Goal: Task Accomplishment & Management: Manage account settings

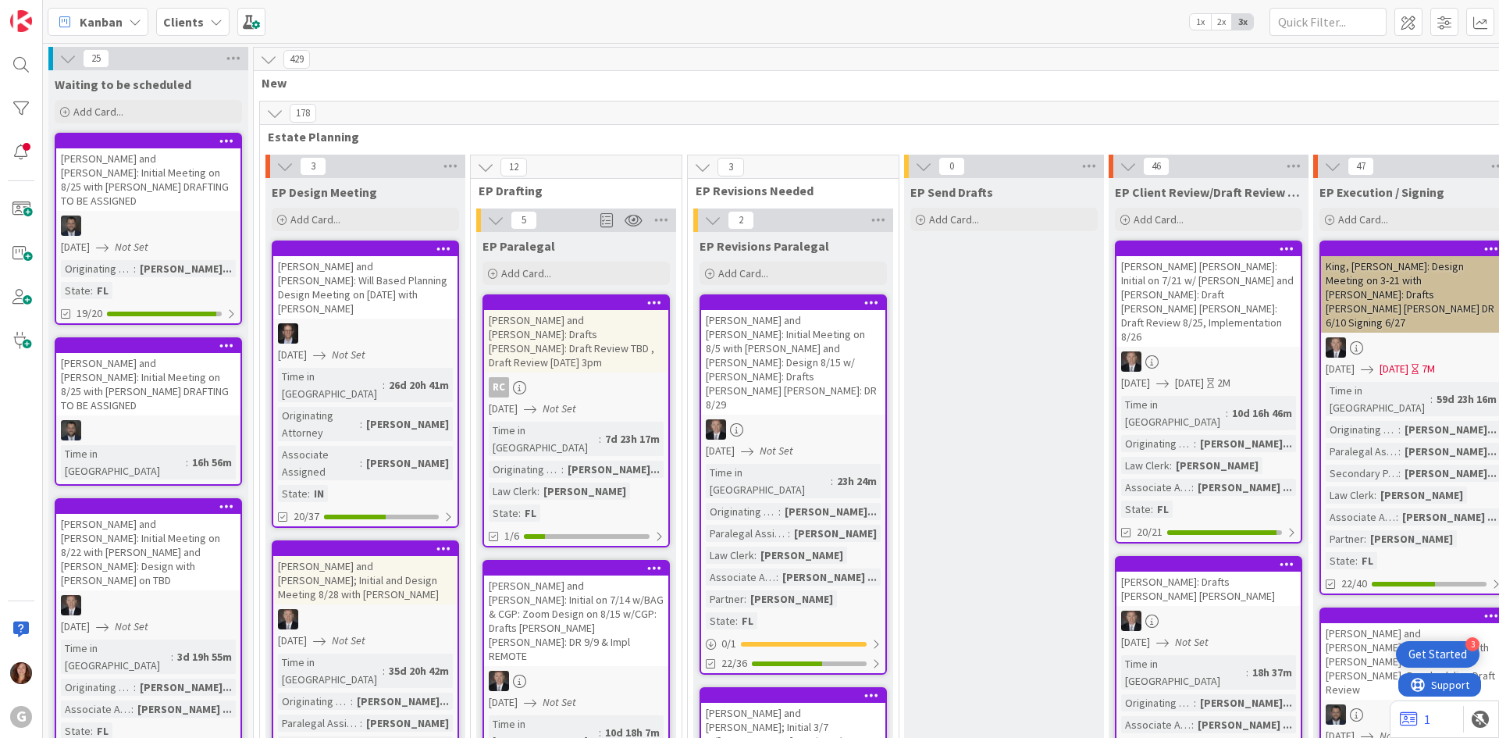
click at [204, 24] on div "Clients" at bounding box center [192, 22] width 73 height 28
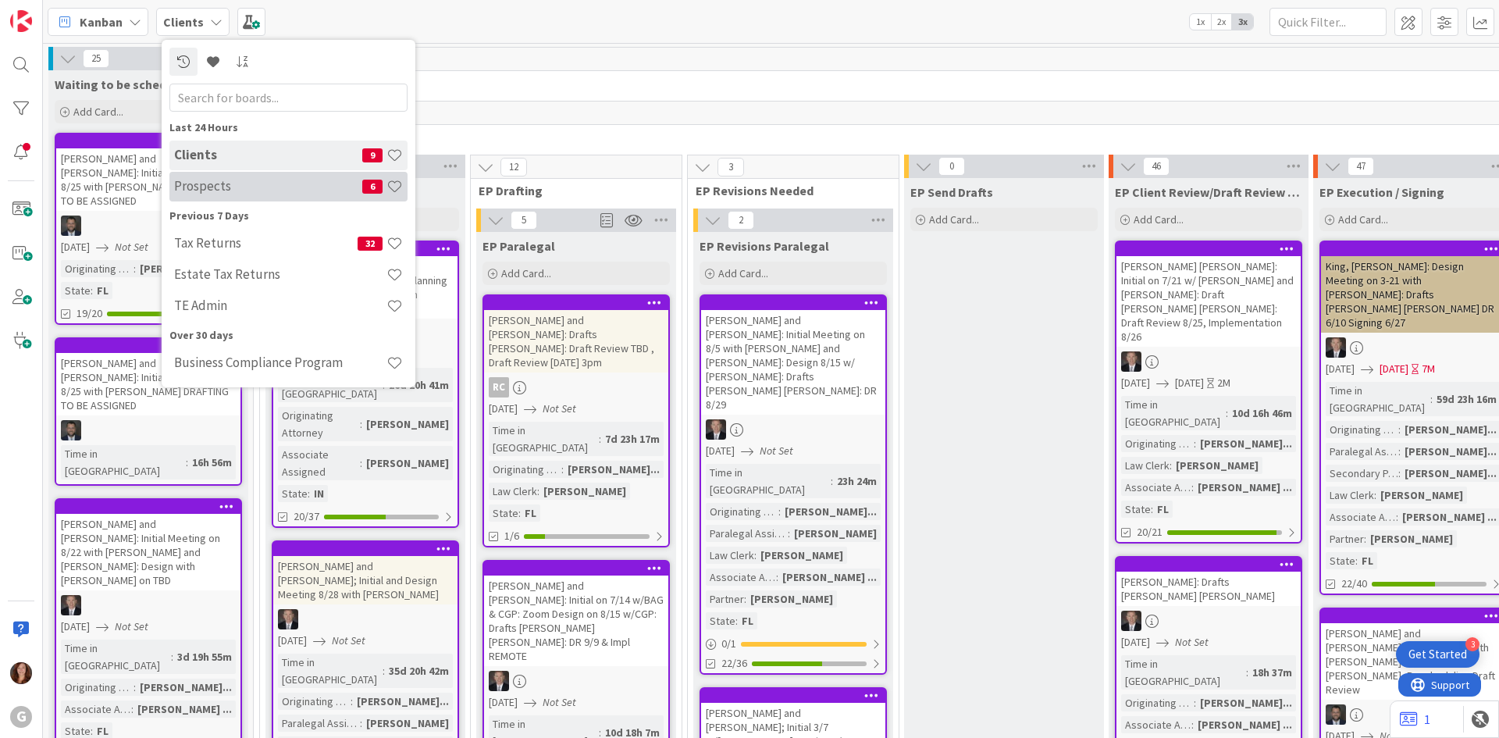
click at [169, 184] on div "Prospects 6" at bounding box center [288, 187] width 238 height 30
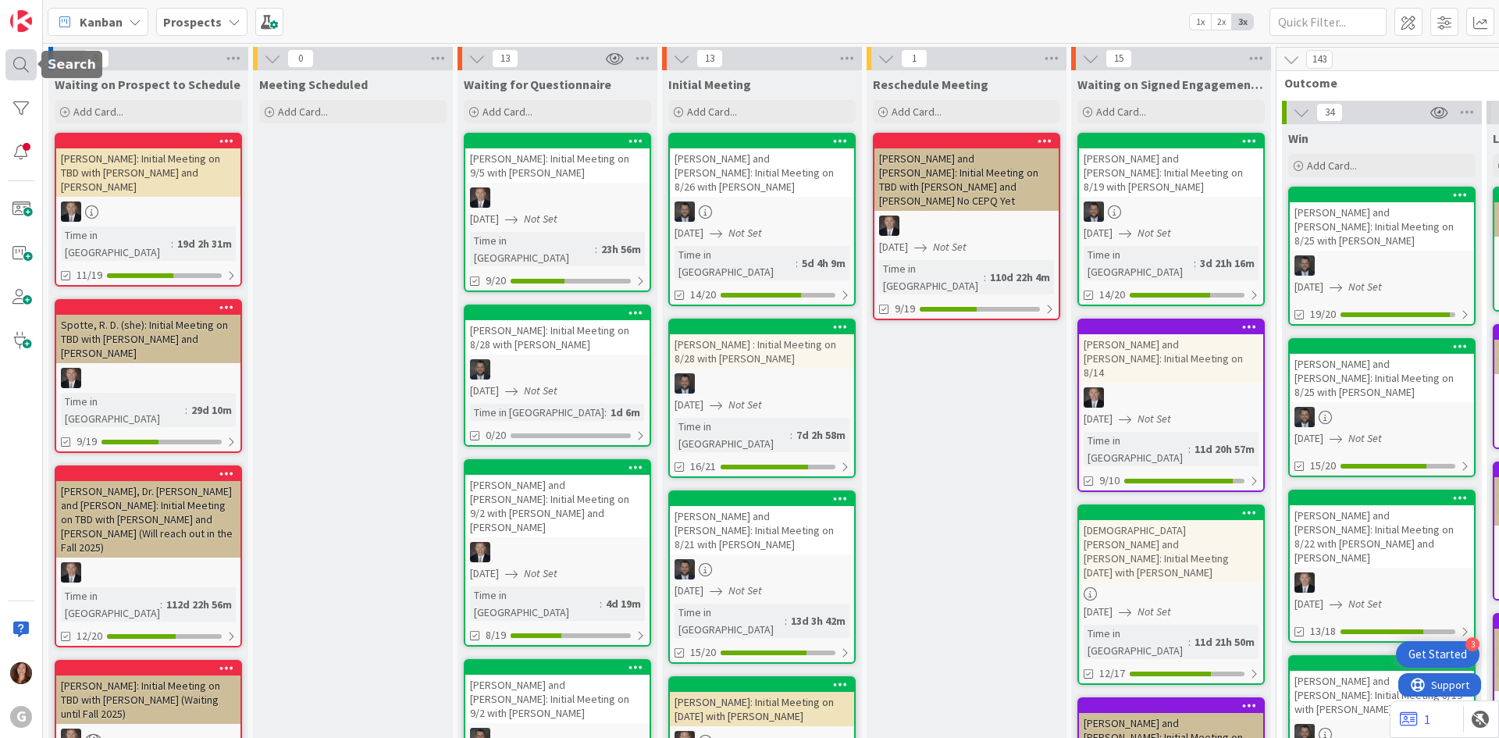
click at [10, 63] on div at bounding box center [20, 64] width 31 height 31
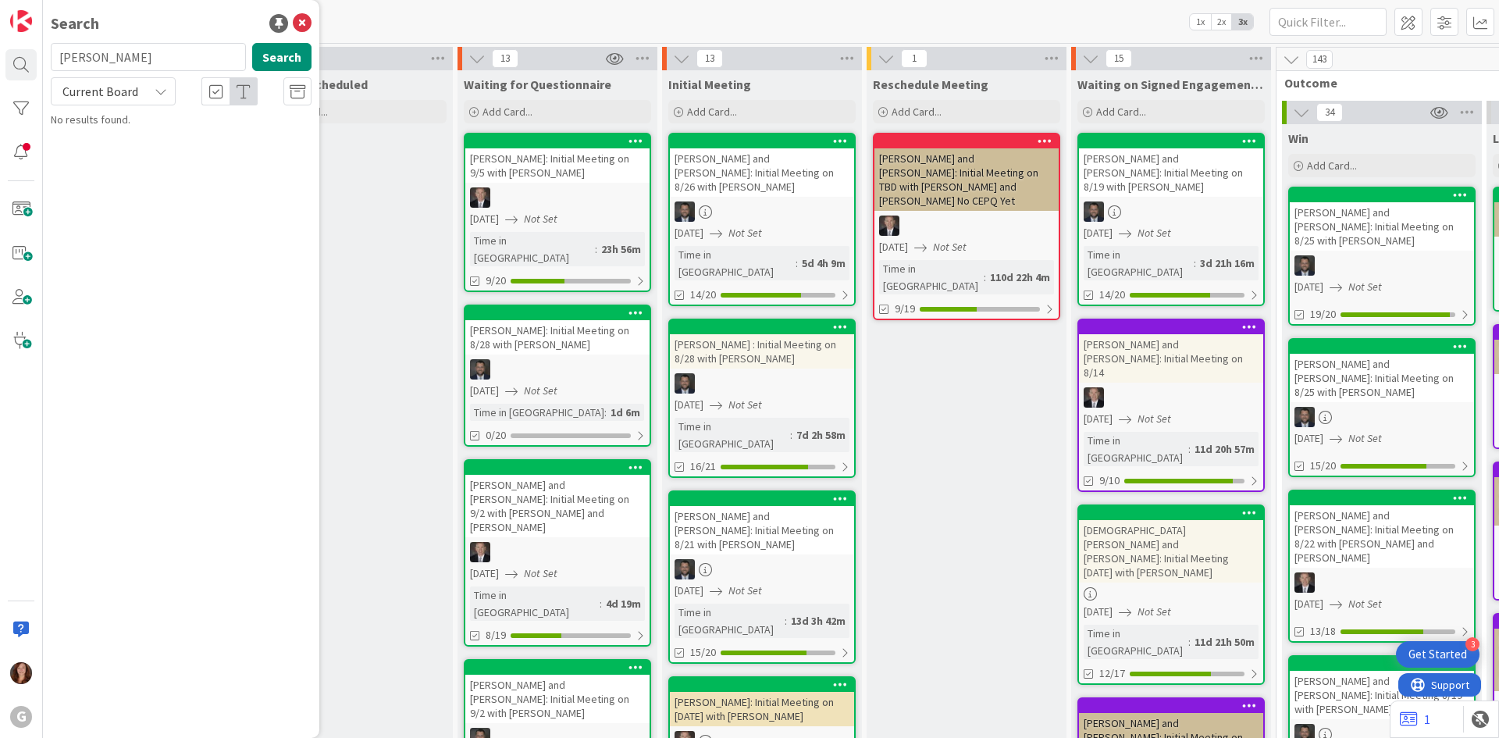
drag, startPoint x: 66, startPoint y: 59, endPoint x: -16, endPoint y: 52, distance: 81.5
click at [0, 52] on html "3 Get Started G Search michel Search Current Board No results found. Kanban Pro…" at bounding box center [749, 369] width 1499 height 738
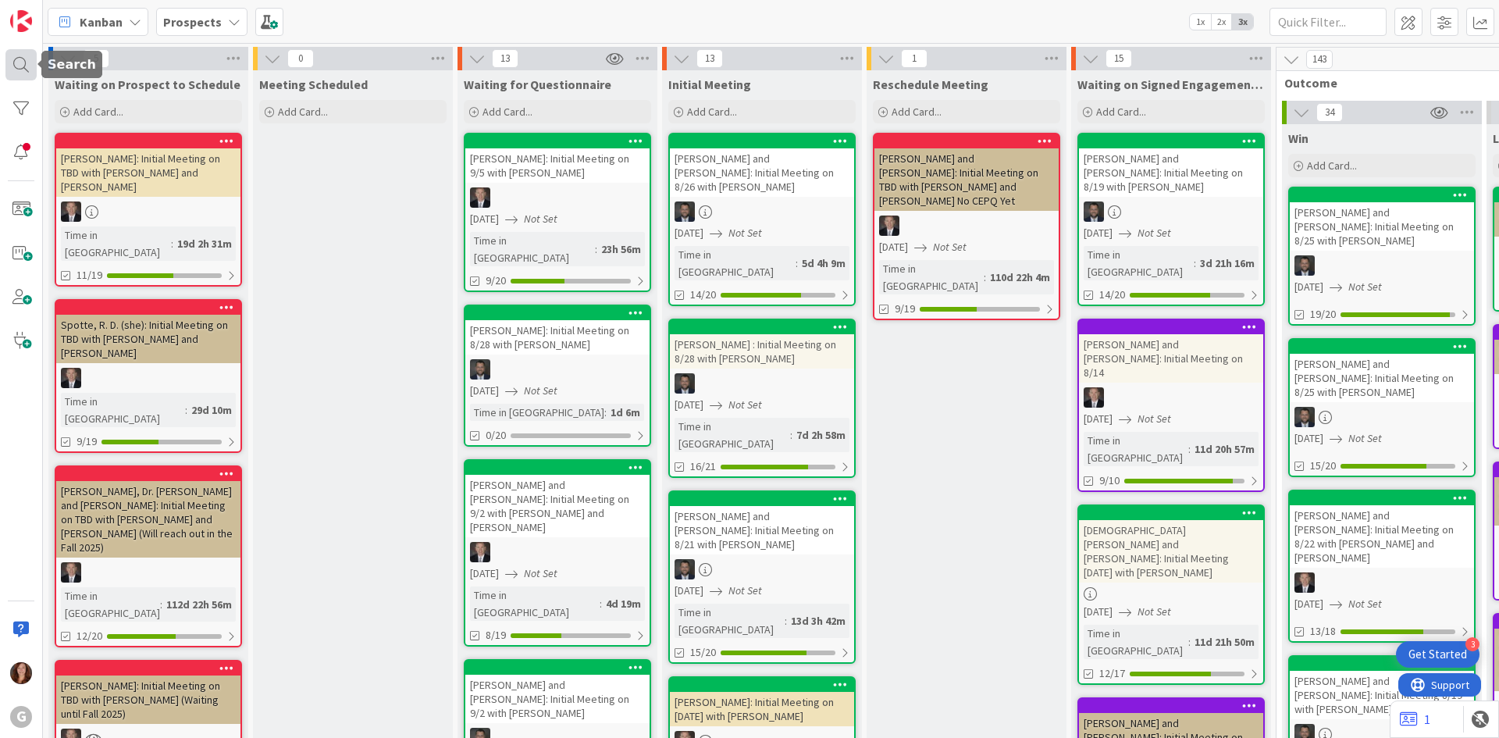
click at [29, 70] on div at bounding box center [20, 64] width 31 height 31
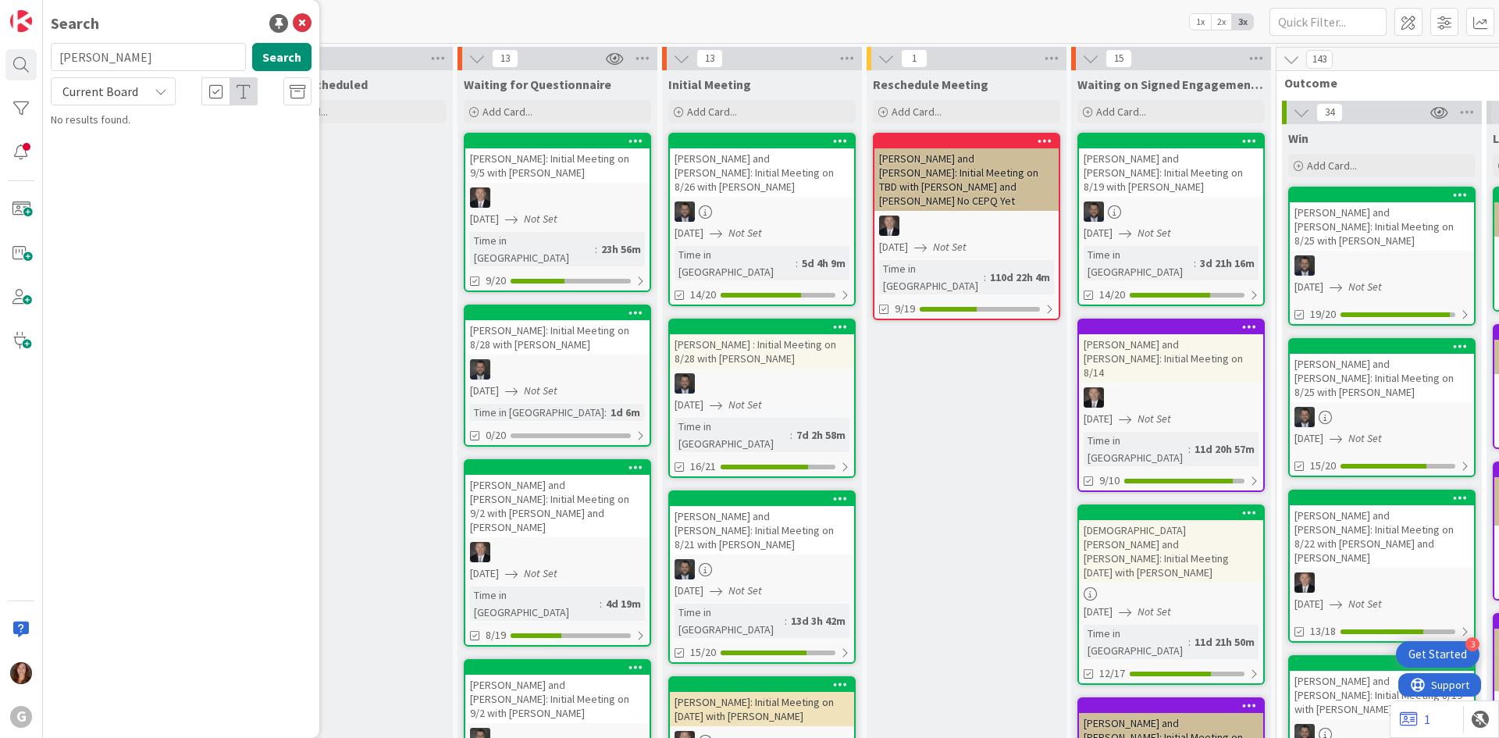
drag, startPoint x: 104, startPoint y: 66, endPoint x: 42, endPoint y: 62, distance: 61.8
click at [42, 62] on div "G Search [PERSON_NAME] Search Current Board No results found." at bounding box center [21, 369] width 43 height 738
type input "[PERSON_NAME]"
click at [203, 151] on p "[PERSON_NAME] and [PERSON_NAME]: Initial Meeting on 8/25 with [PERSON_NAME]" at bounding box center [192, 154] width 239 height 49
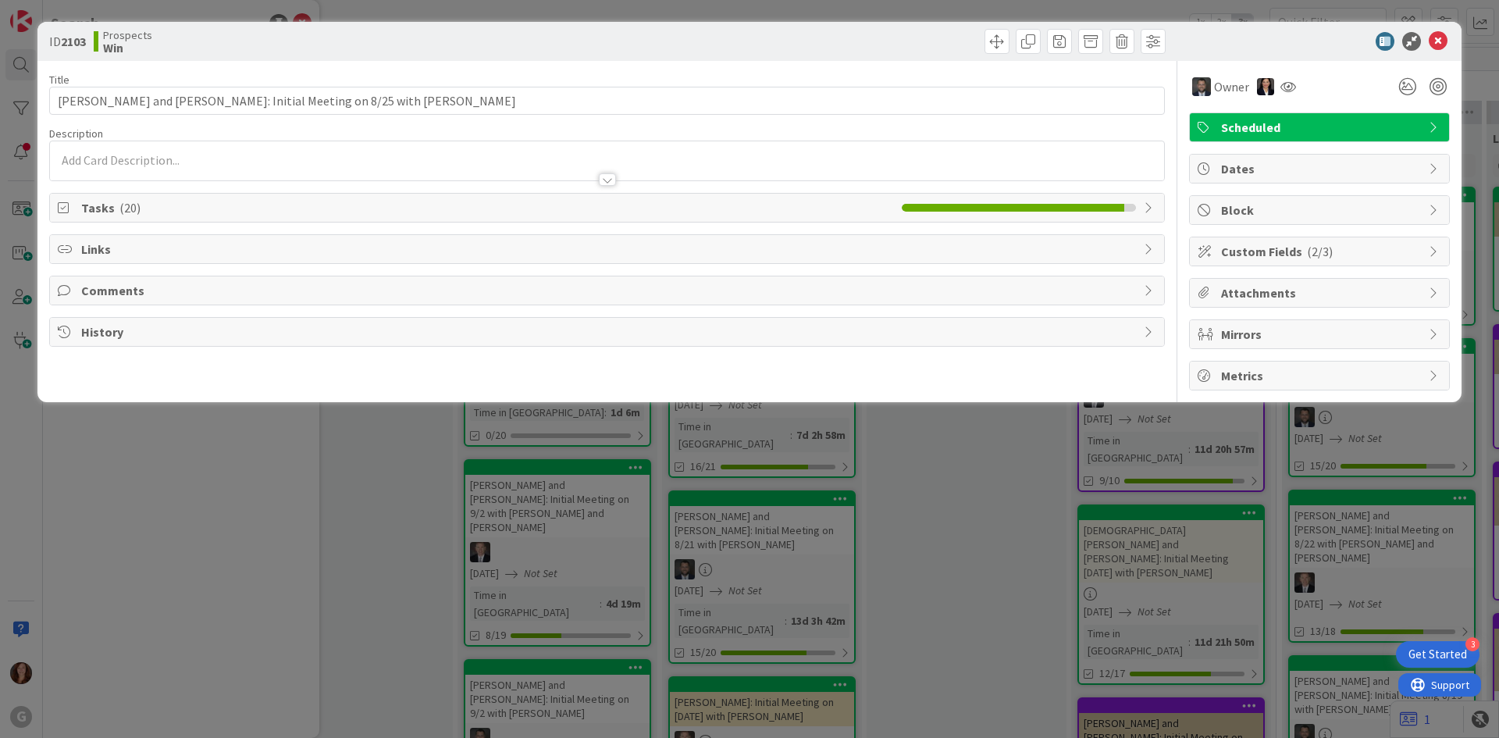
click at [162, 209] on span "Tasks ( 20 )" at bounding box center [487, 207] width 813 height 19
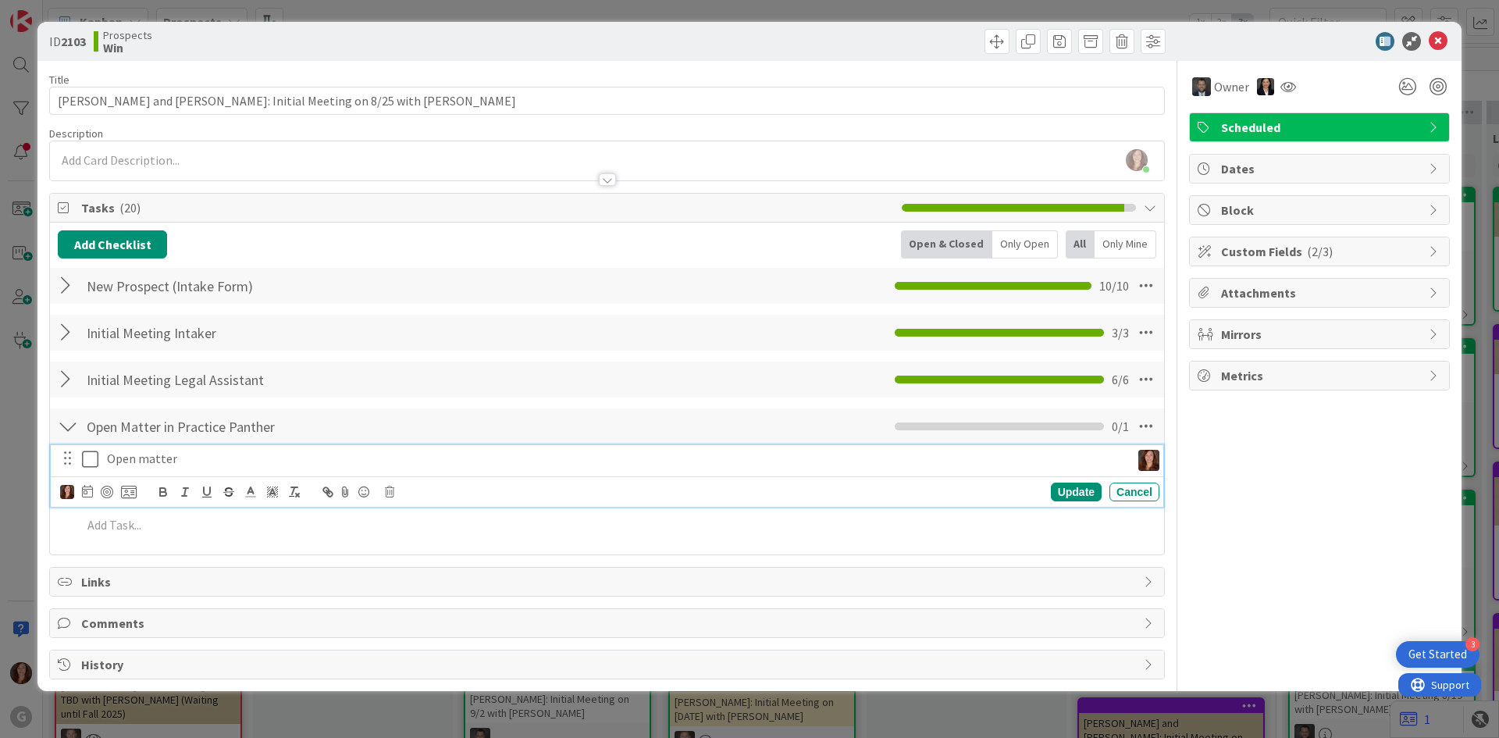
click at [91, 454] on icon at bounding box center [93, 459] width 23 height 19
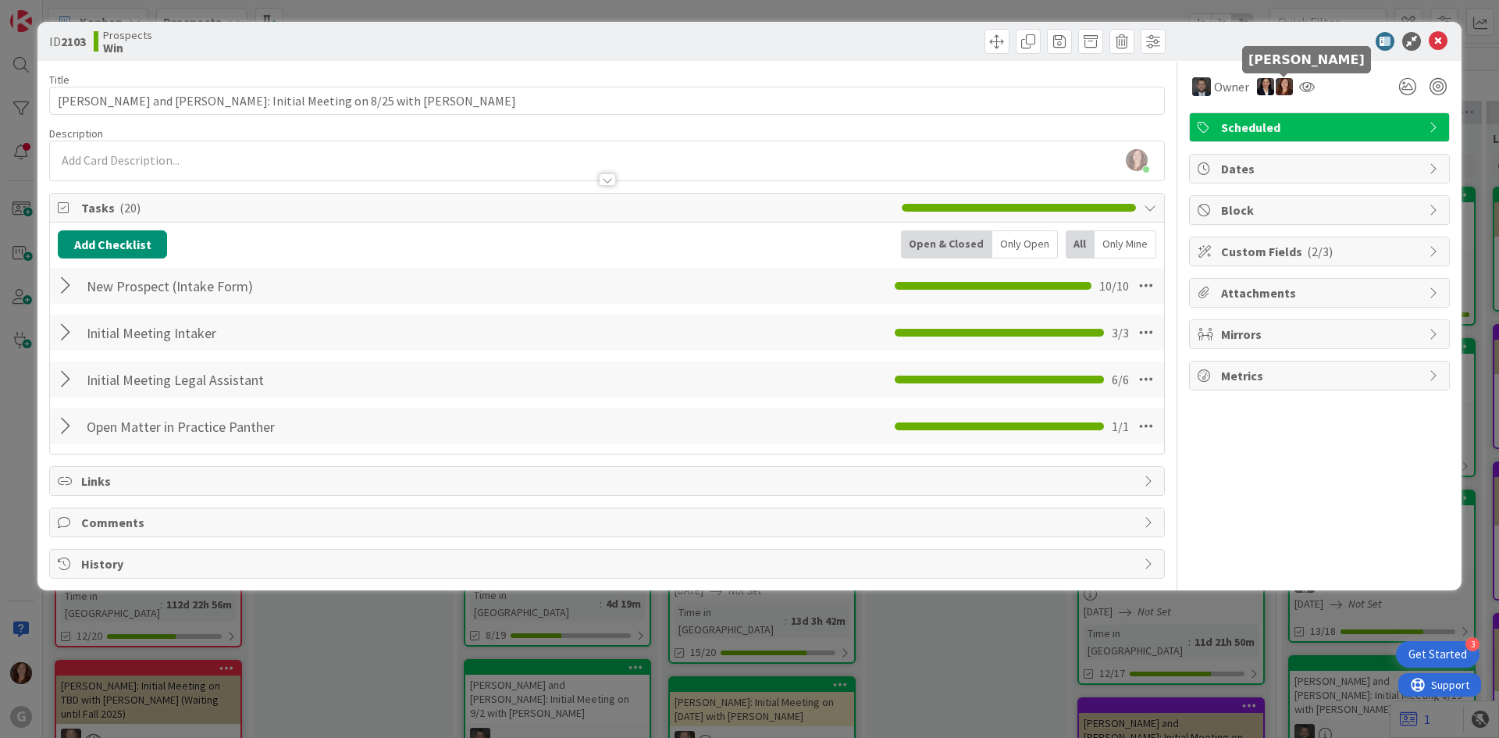
click at [1282, 81] on img at bounding box center [1284, 86] width 17 height 17
click at [1230, 114] on link "Remove" at bounding box center [1230, 116] width 123 height 25
click at [1437, 48] on icon at bounding box center [1438, 41] width 19 height 19
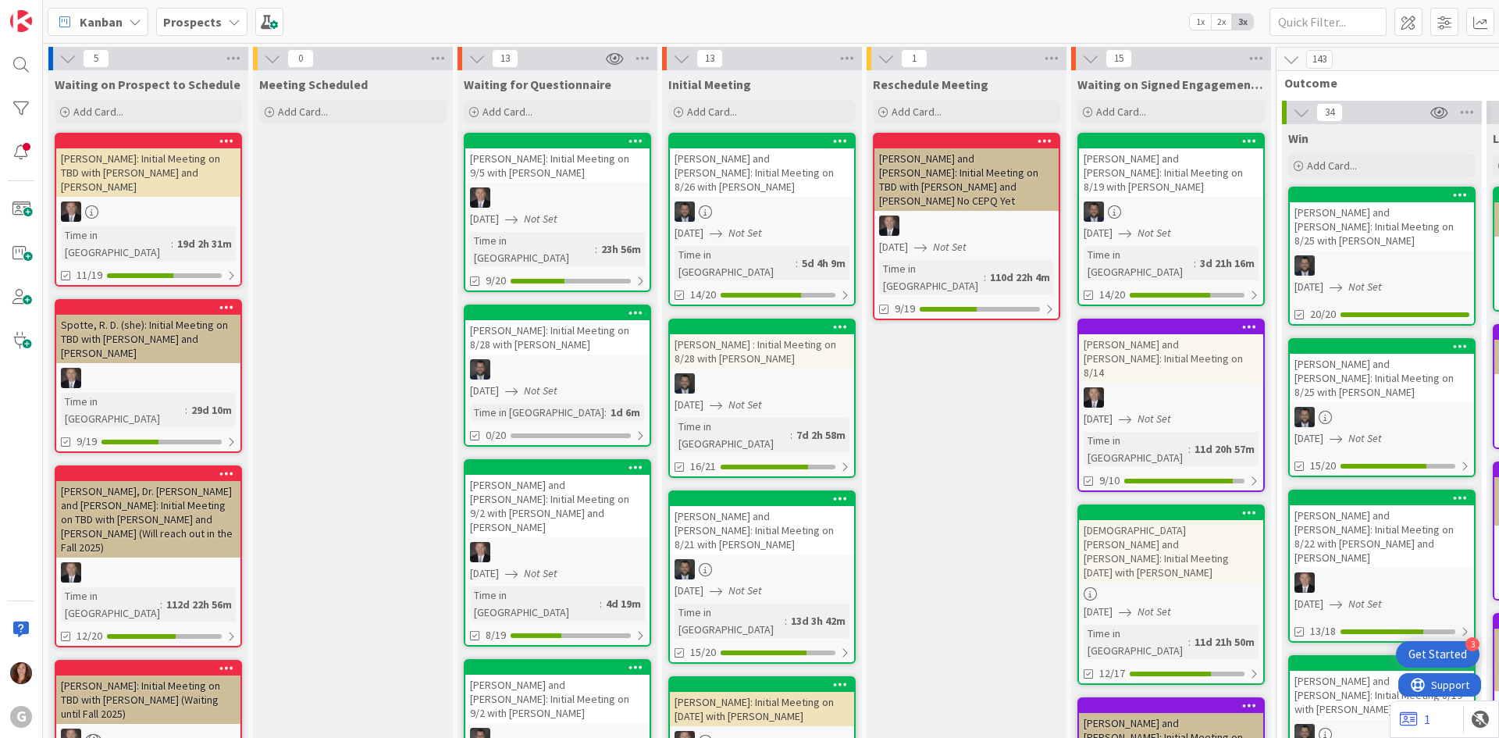
click at [202, 23] on b "Prospects" at bounding box center [192, 22] width 59 height 16
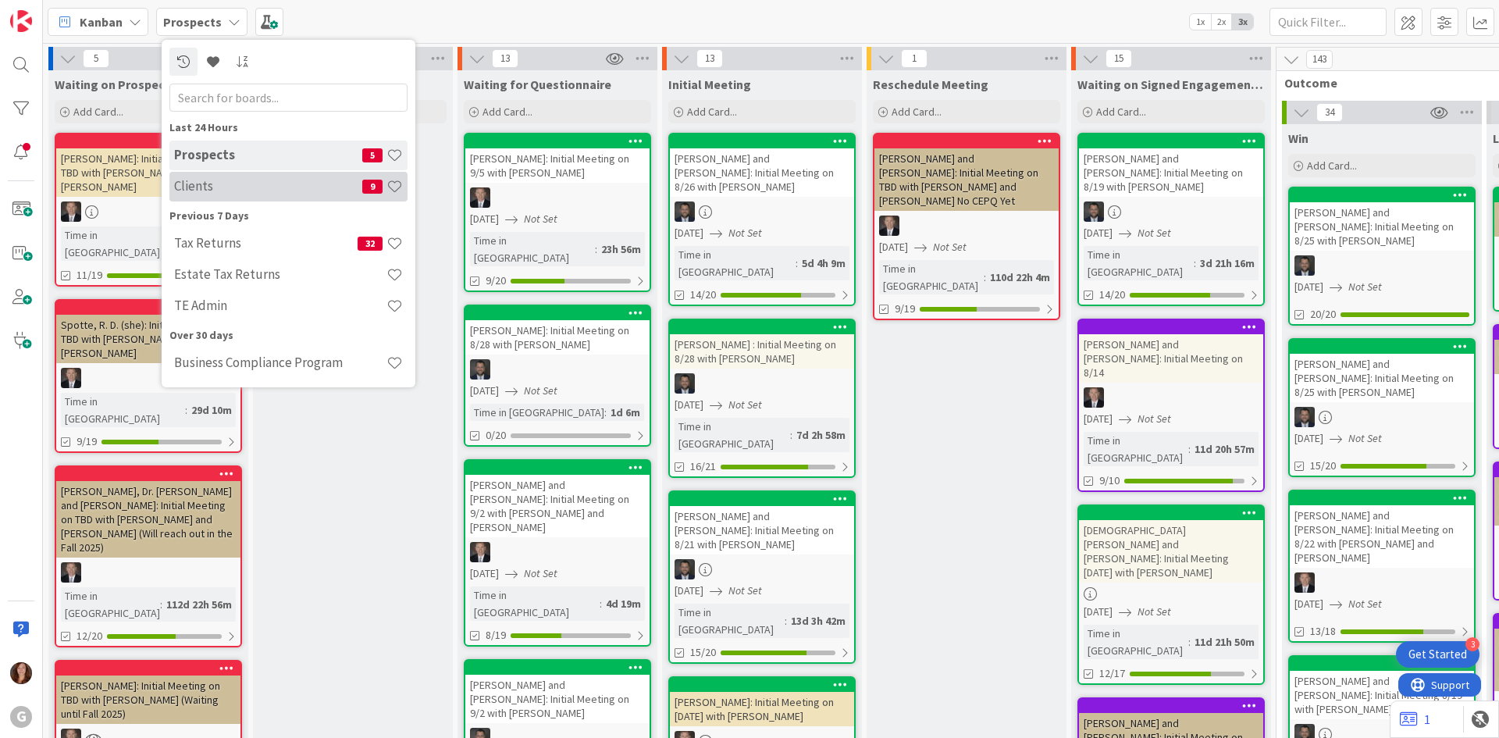
click at [176, 184] on h4 "Clients" at bounding box center [268, 186] width 188 height 16
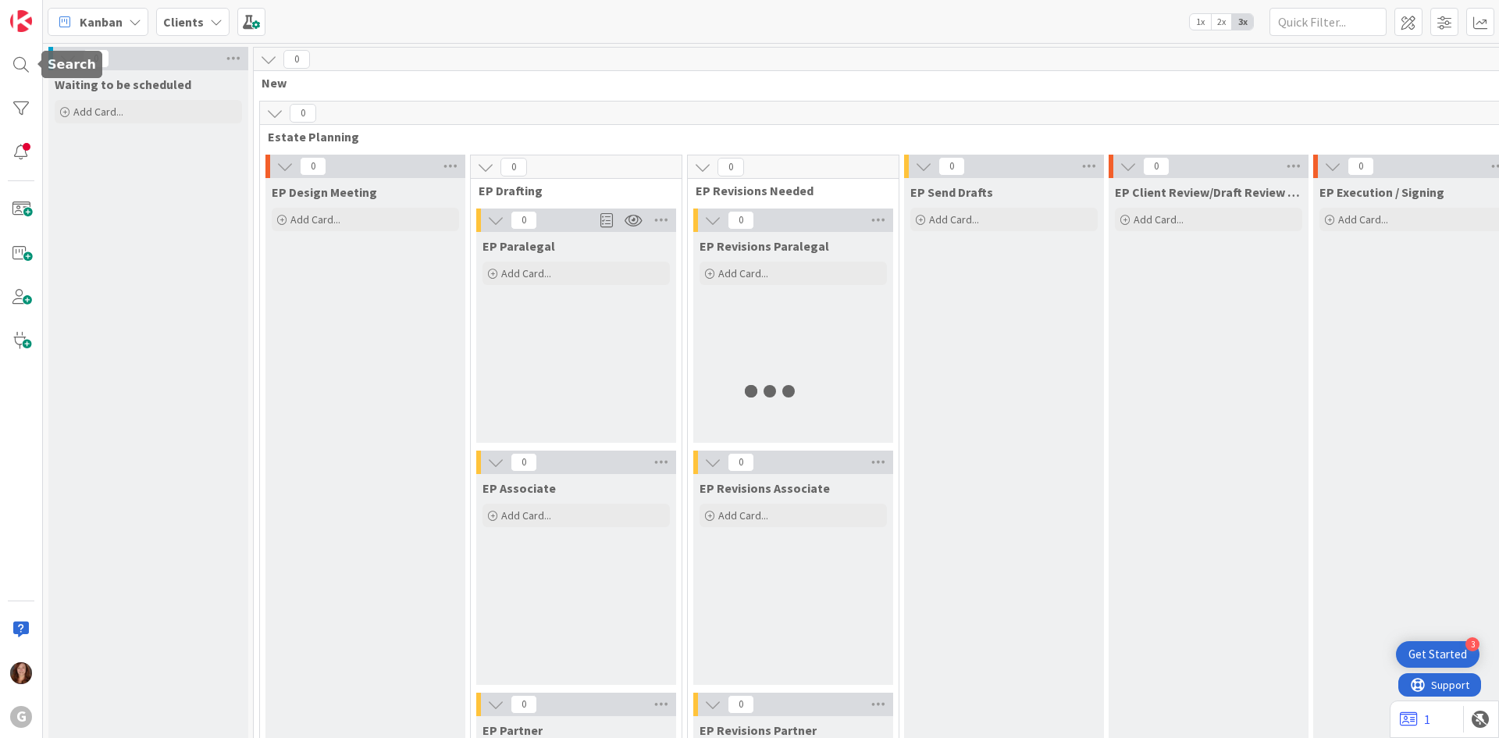
click at [27, 68] on div at bounding box center [20, 64] width 31 height 31
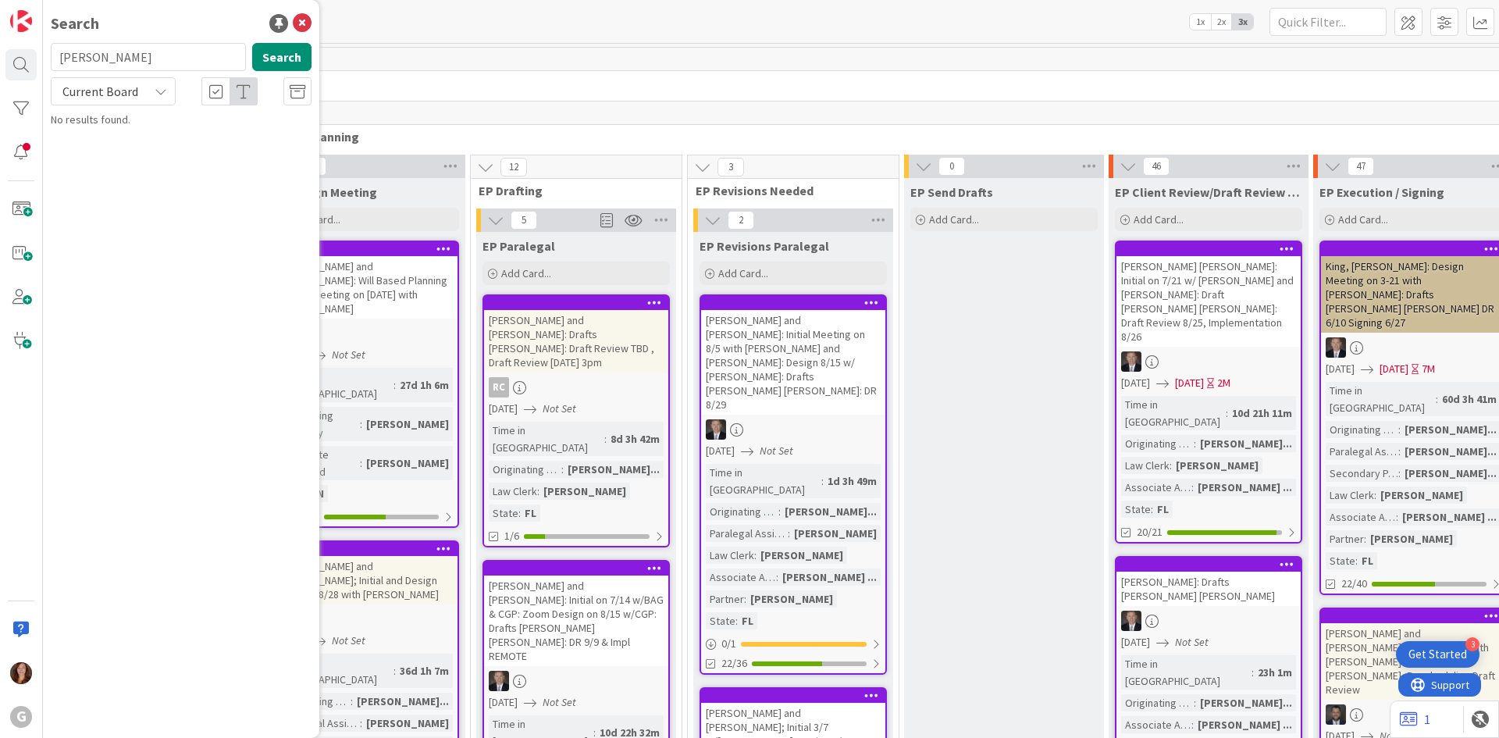
drag, startPoint x: 134, startPoint y: 61, endPoint x: 84, endPoint y: 57, distance: 50.9
click at [84, 57] on input "[PERSON_NAME]" at bounding box center [148, 57] width 195 height 28
click at [289, 64] on button "Search" at bounding box center [281, 57] width 59 height 28
click at [230, 144] on span ", [PERSON_NAME] and [PERSON_NAME]: Initial Meeting on 8/25 with [PERSON_NAME] D…" at bounding box center [183, 153] width 220 height 47
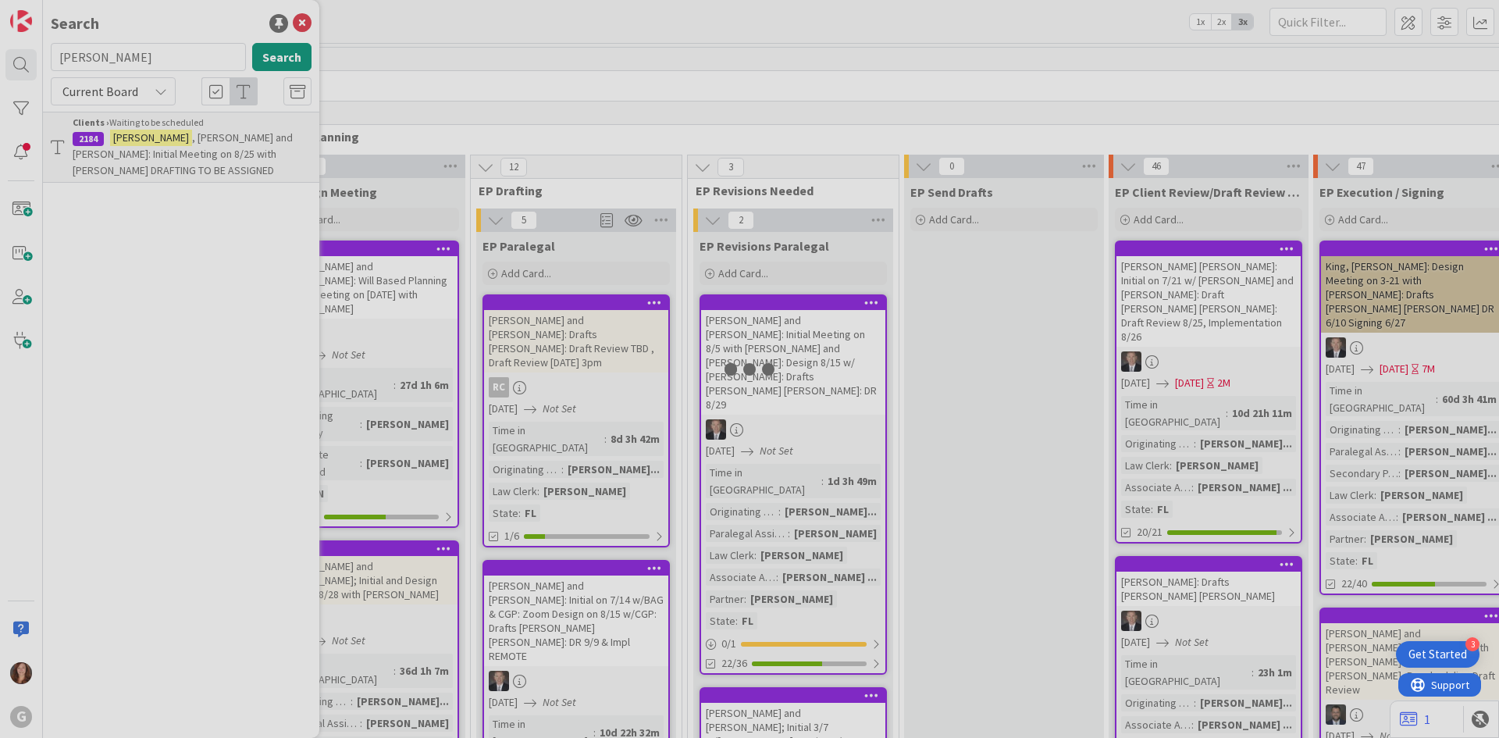
click at [230, 144] on div at bounding box center [749, 369] width 1499 height 738
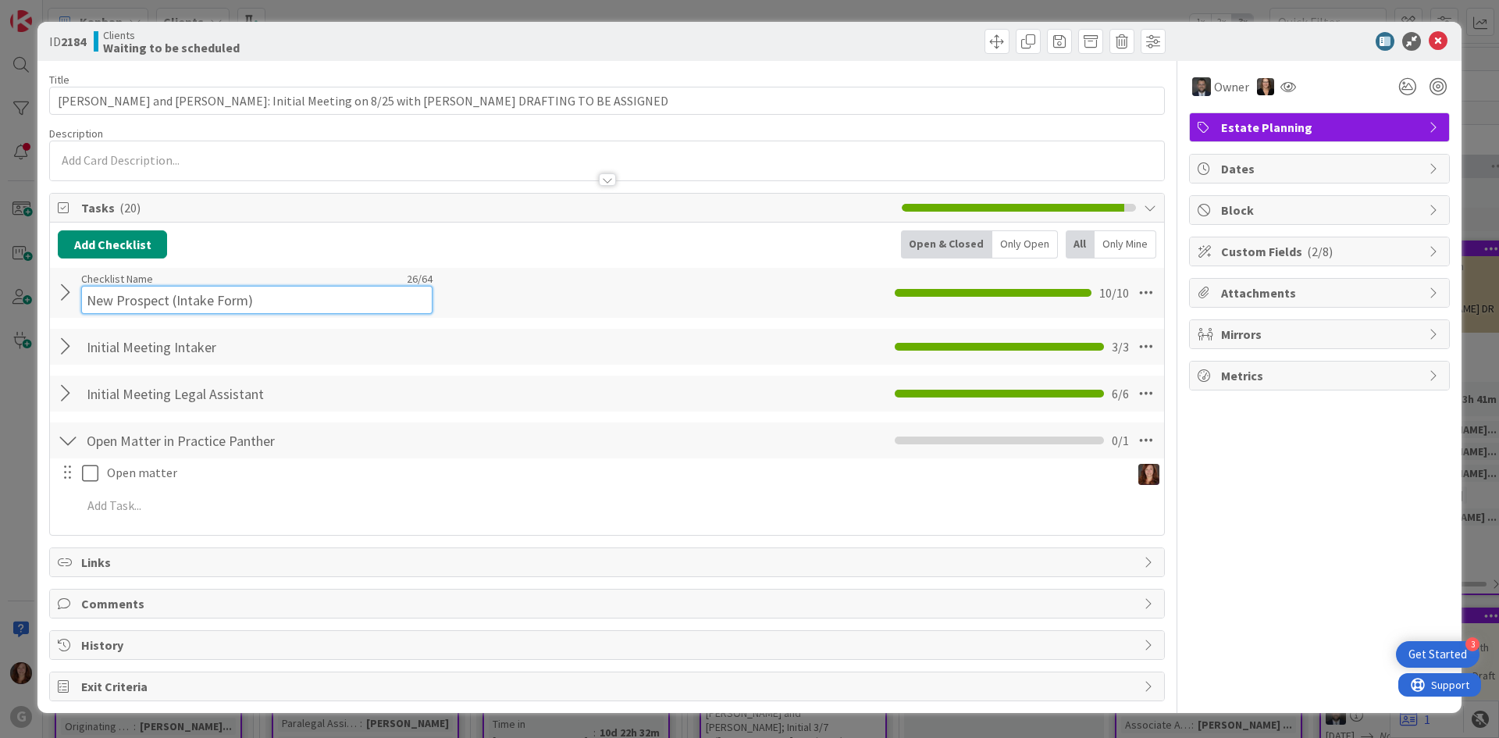
click at [176, 287] on input "New Prospect (Intake Form)" at bounding box center [256, 300] width 351 height 28
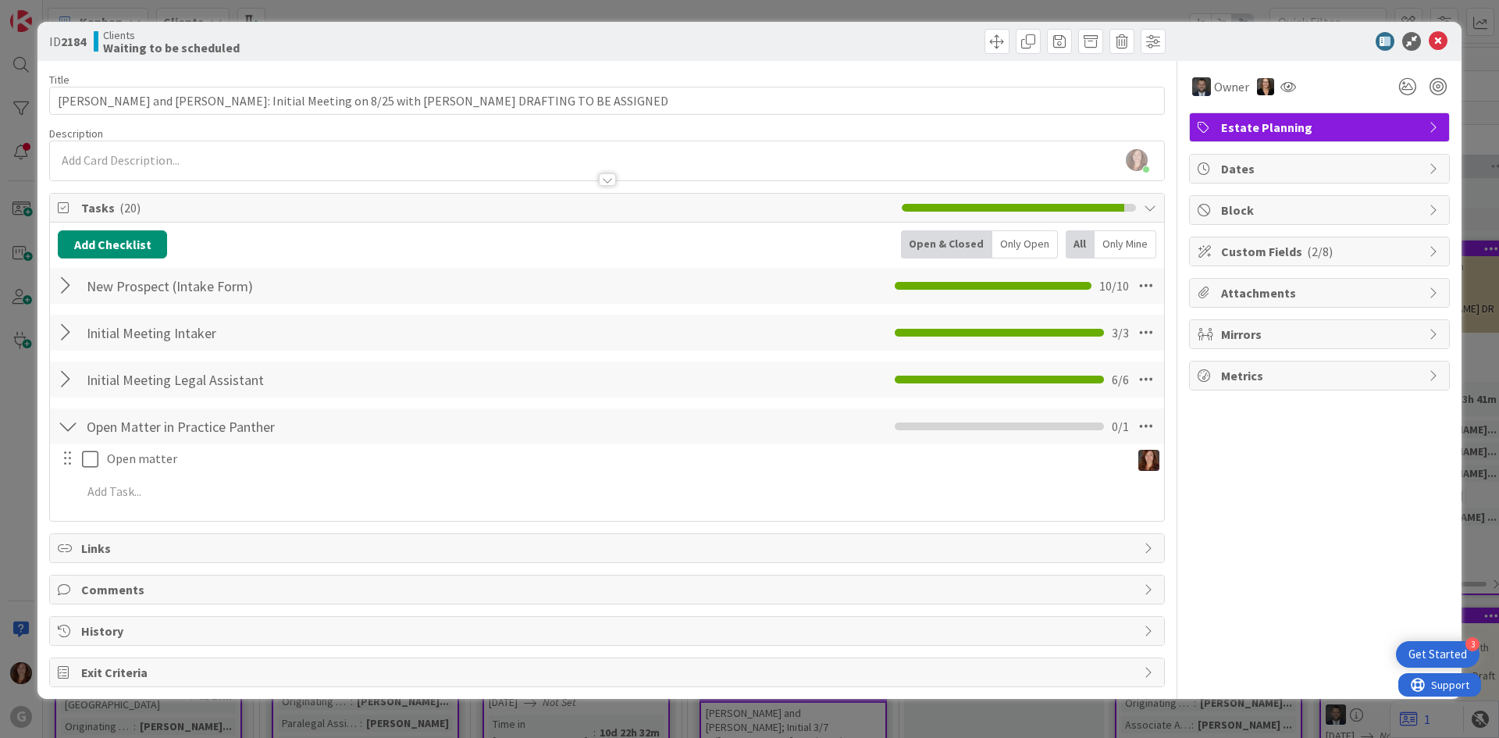
click at [73, 298] on div at bounding box center [68, 286] width 20 height 28
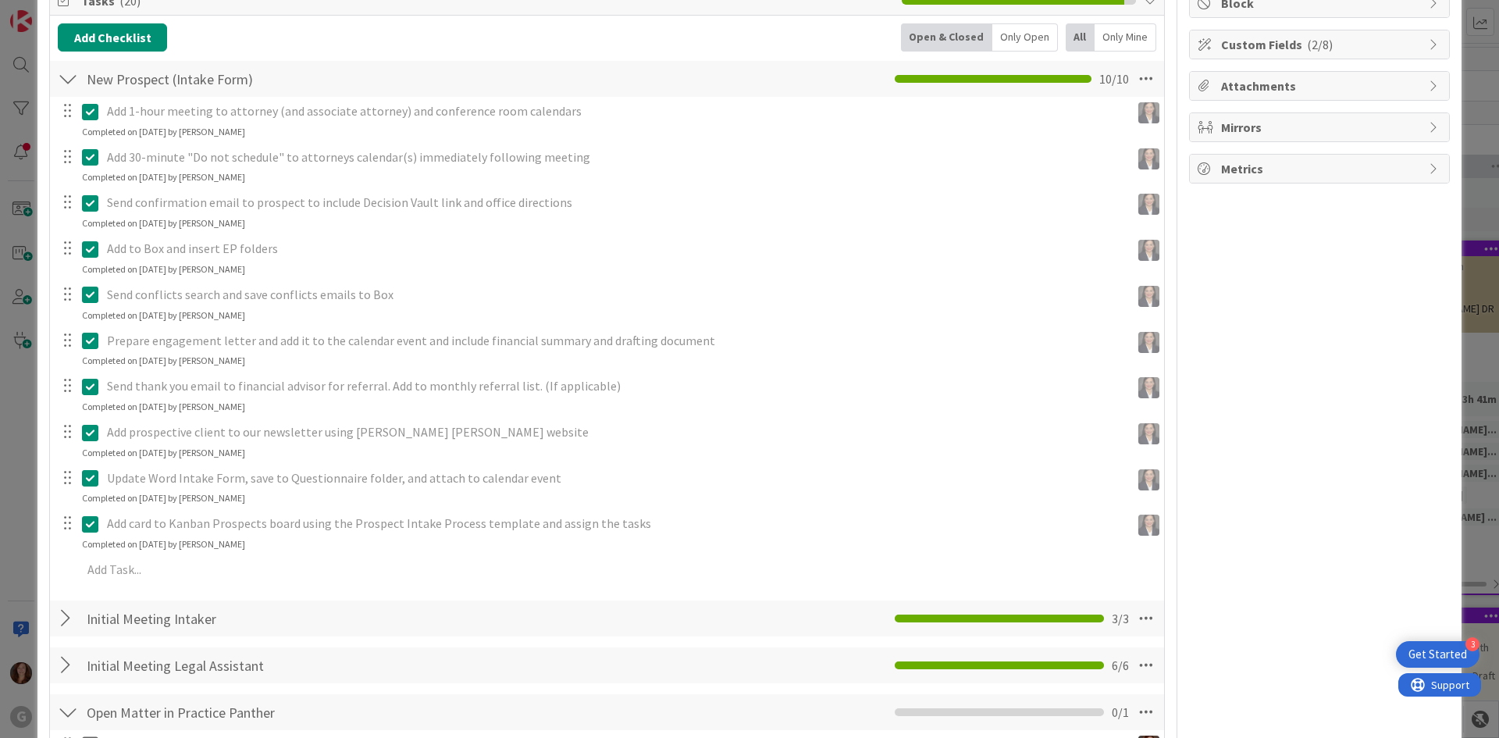
scroll to position [312, 0]
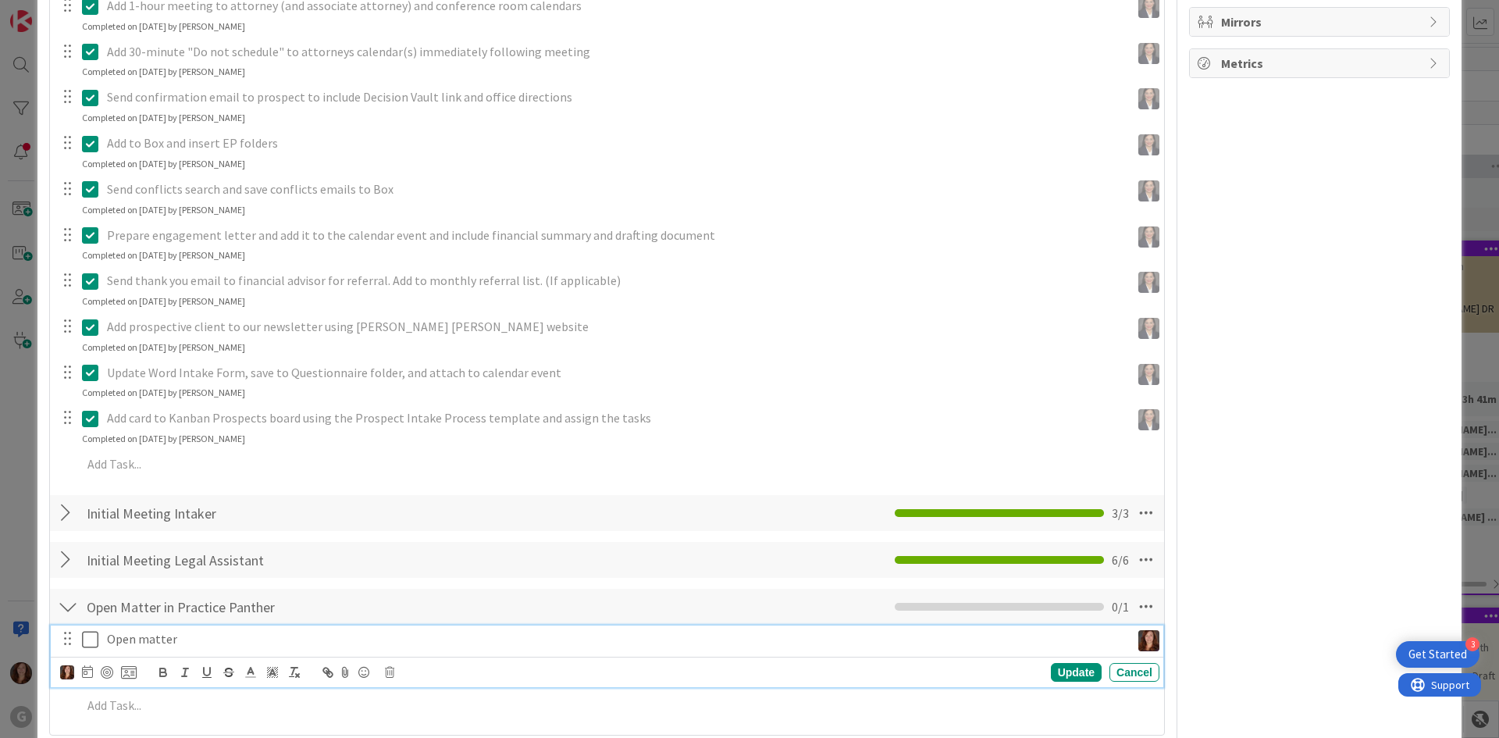
click at [82, 643] on icon at bounding box center [93, 639] width 23 height 19
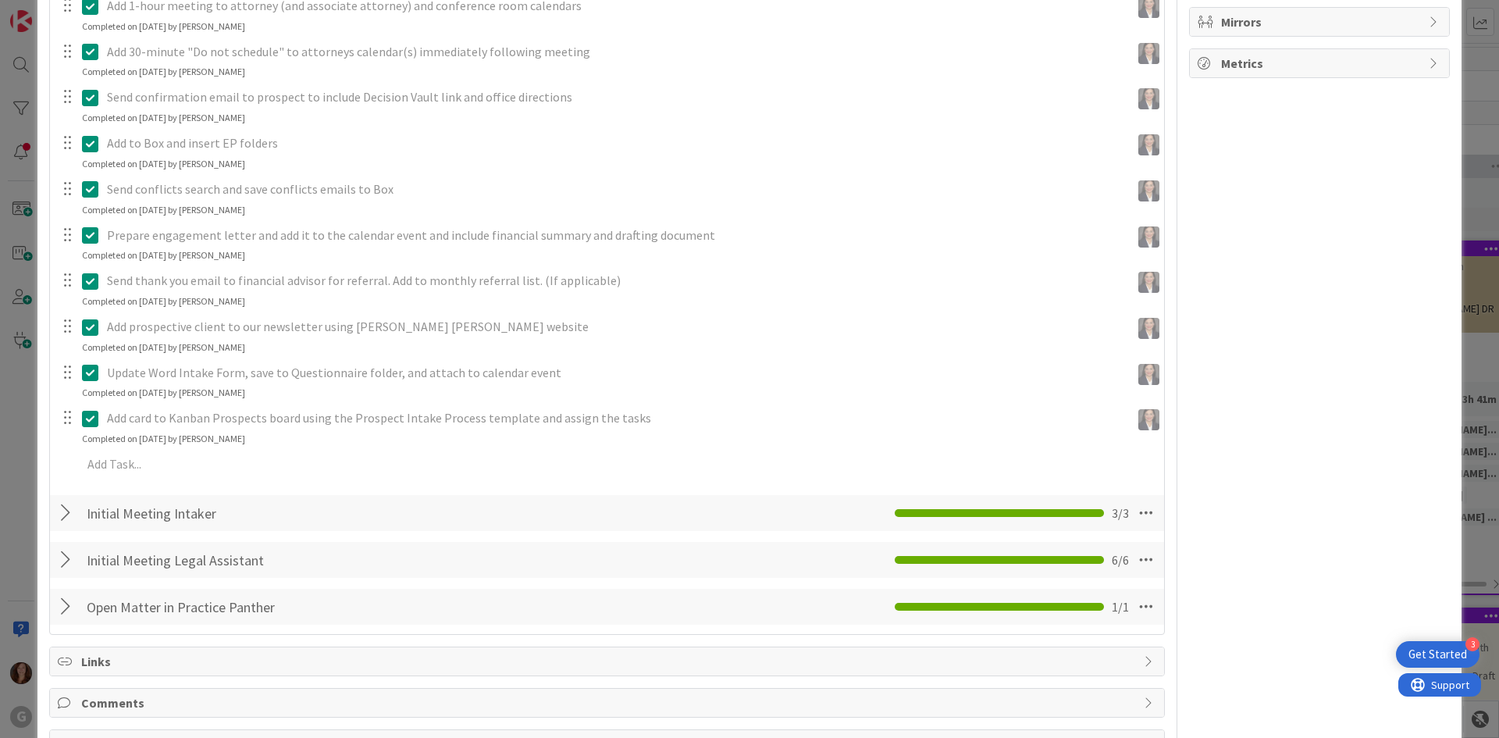
click at [62, 560] on div at bounding box center [68, 560] width 20 height 28
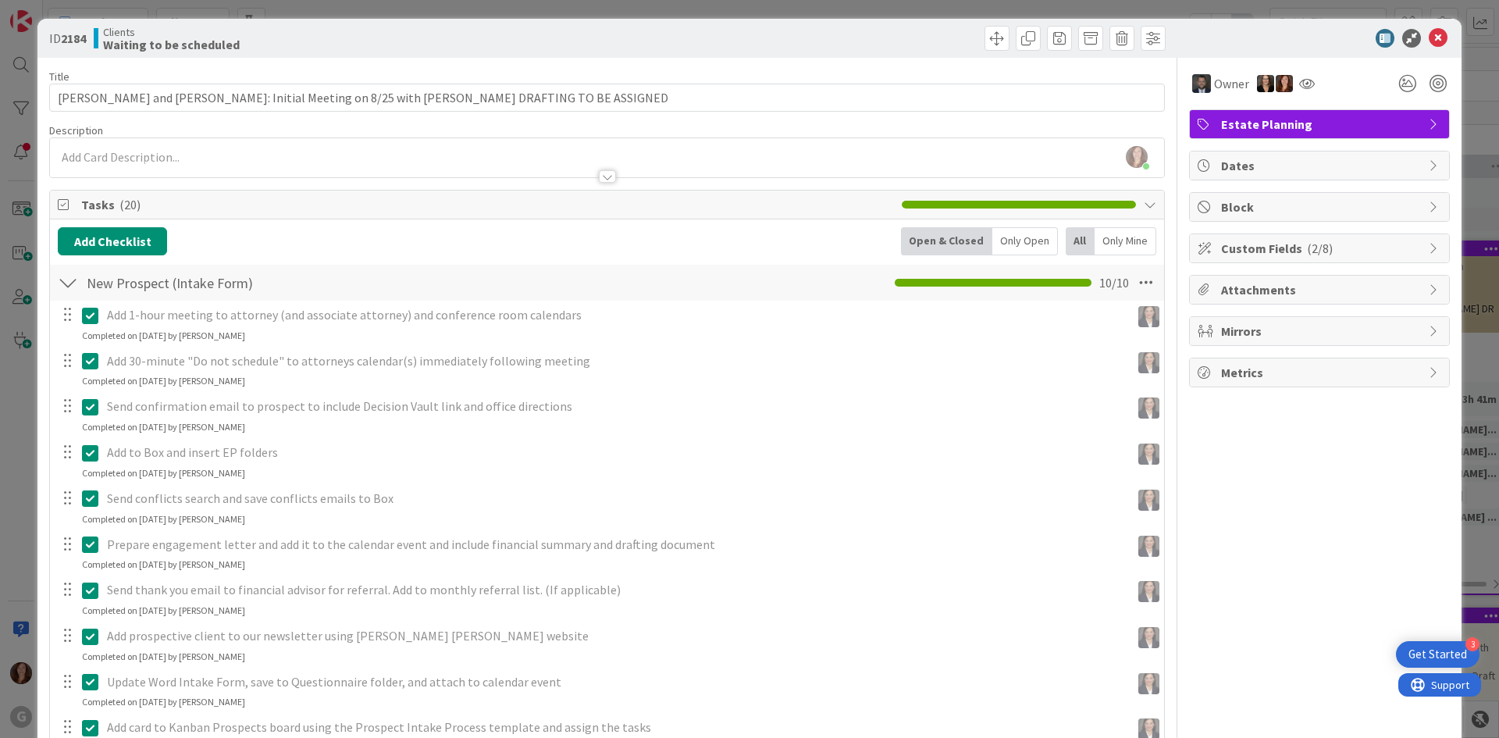
scroll to position [0, 0]
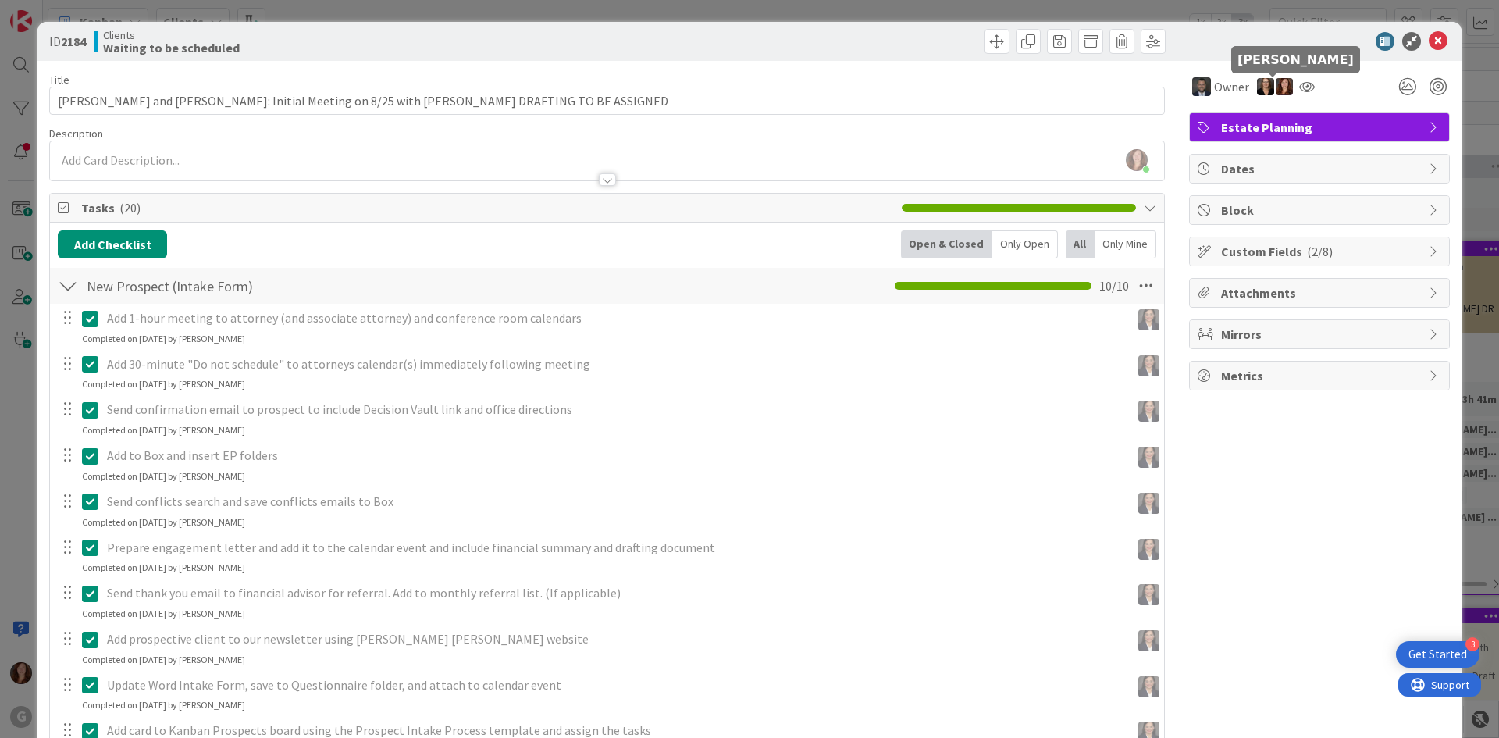
click at [1277, 89] on img at bounding box center [1284, 86] width 17 height 17
drag, startPoint x: 1212, startPoint y: 116, endPoint x: 1237, endPoint y: 110, distance: 25.8
click at [1212, 116] on link "Remove" at bounding box center [1230, 116] width 123 height 25
click at [1284, 86] on icon at bounding box center [1289, 86] width 16 height 12
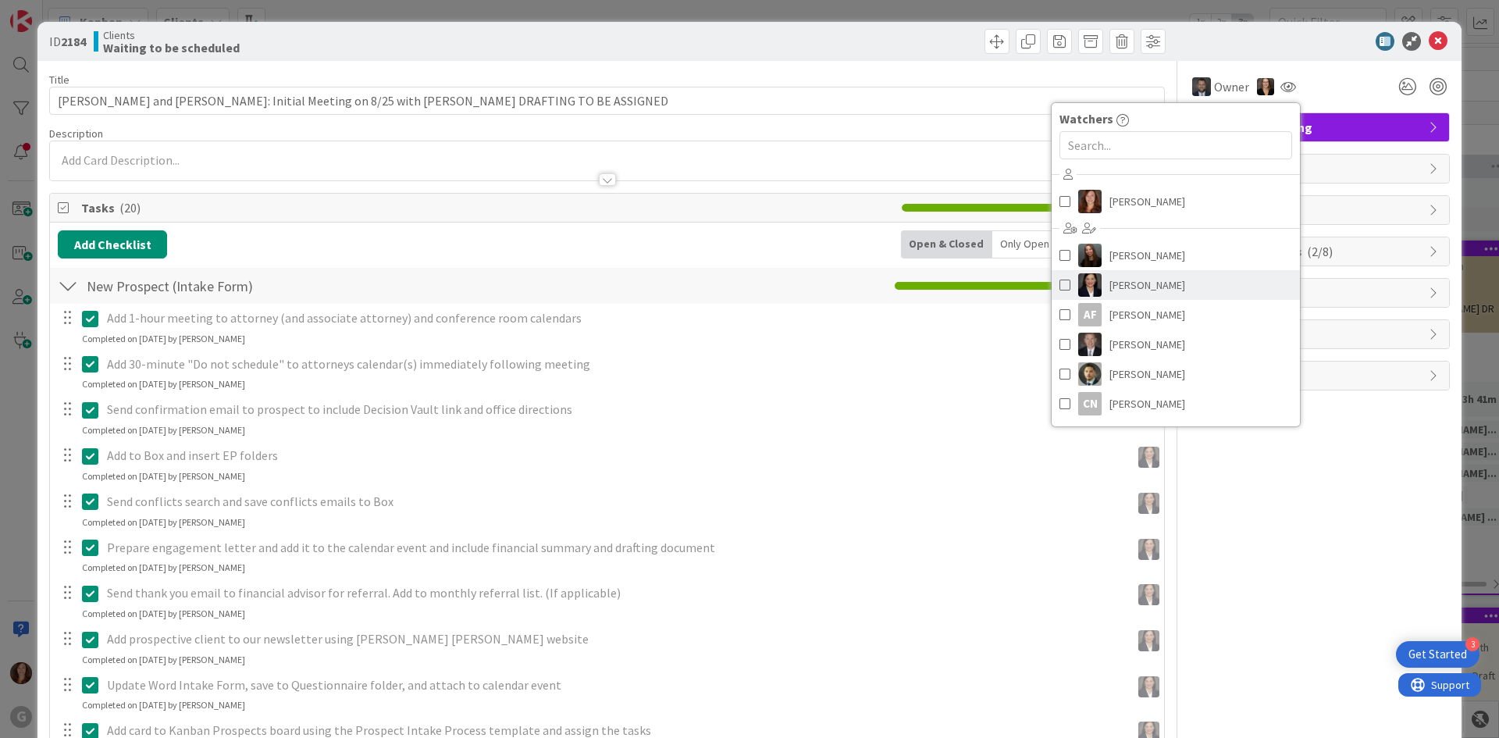
click at [1060, 286] on span at bounding box center [1065, 284] width 11 height 23
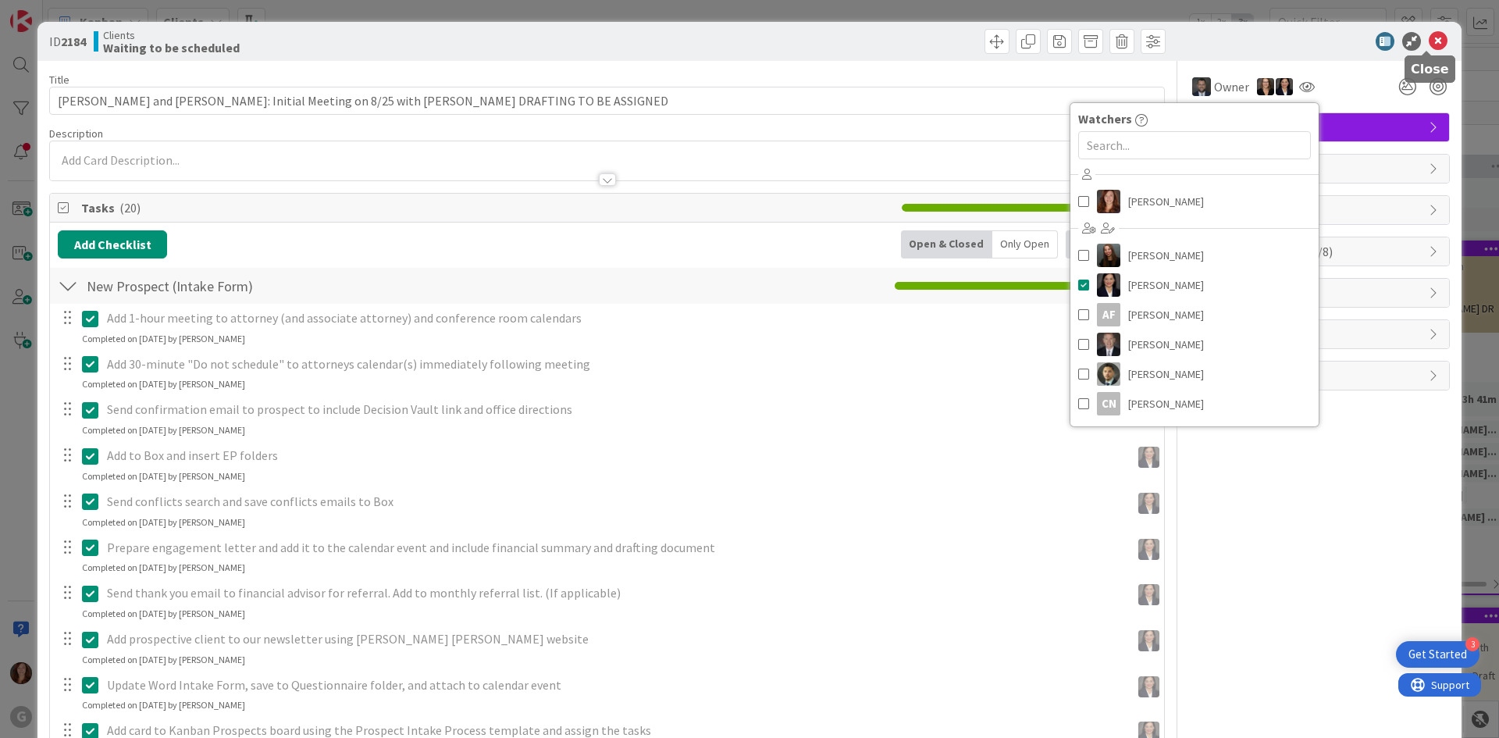
click at [1431, 38] on icon at bounding box center [1438, 41] width 19 height 19
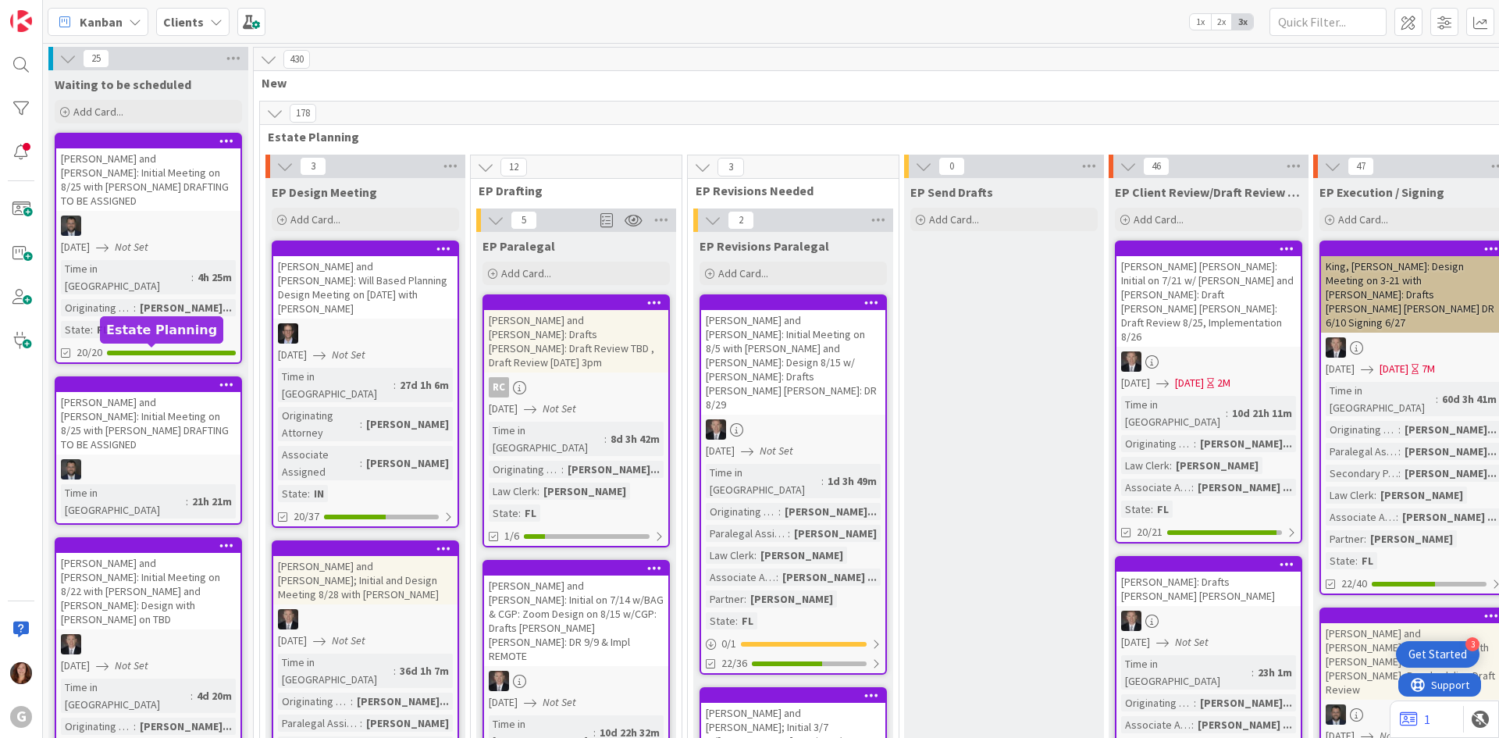
click at [171, 380] on div at bounding box center [151, 385] width 177 height 11
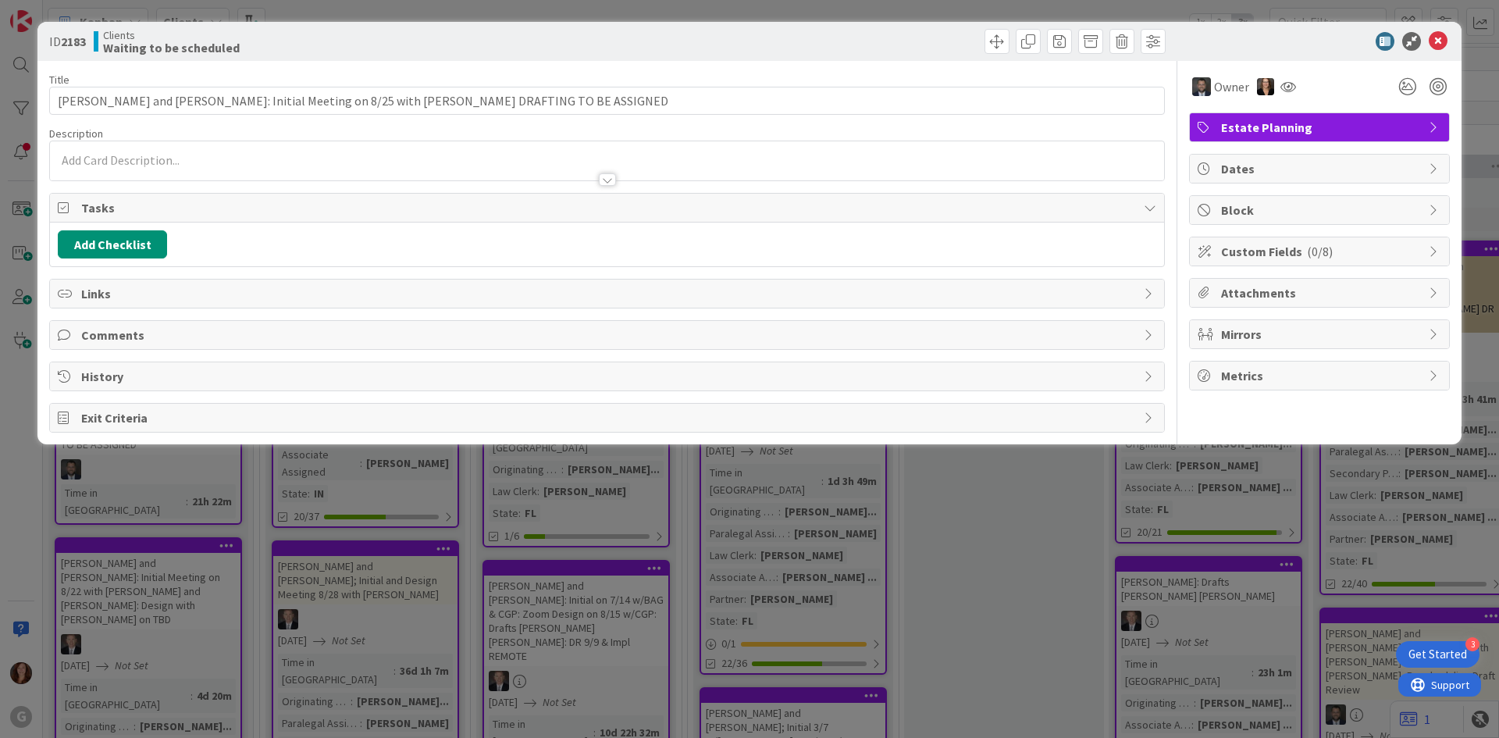
click at [1253, 159] on span "Dates" at bounding box center [1321, 168] width 200 height 19
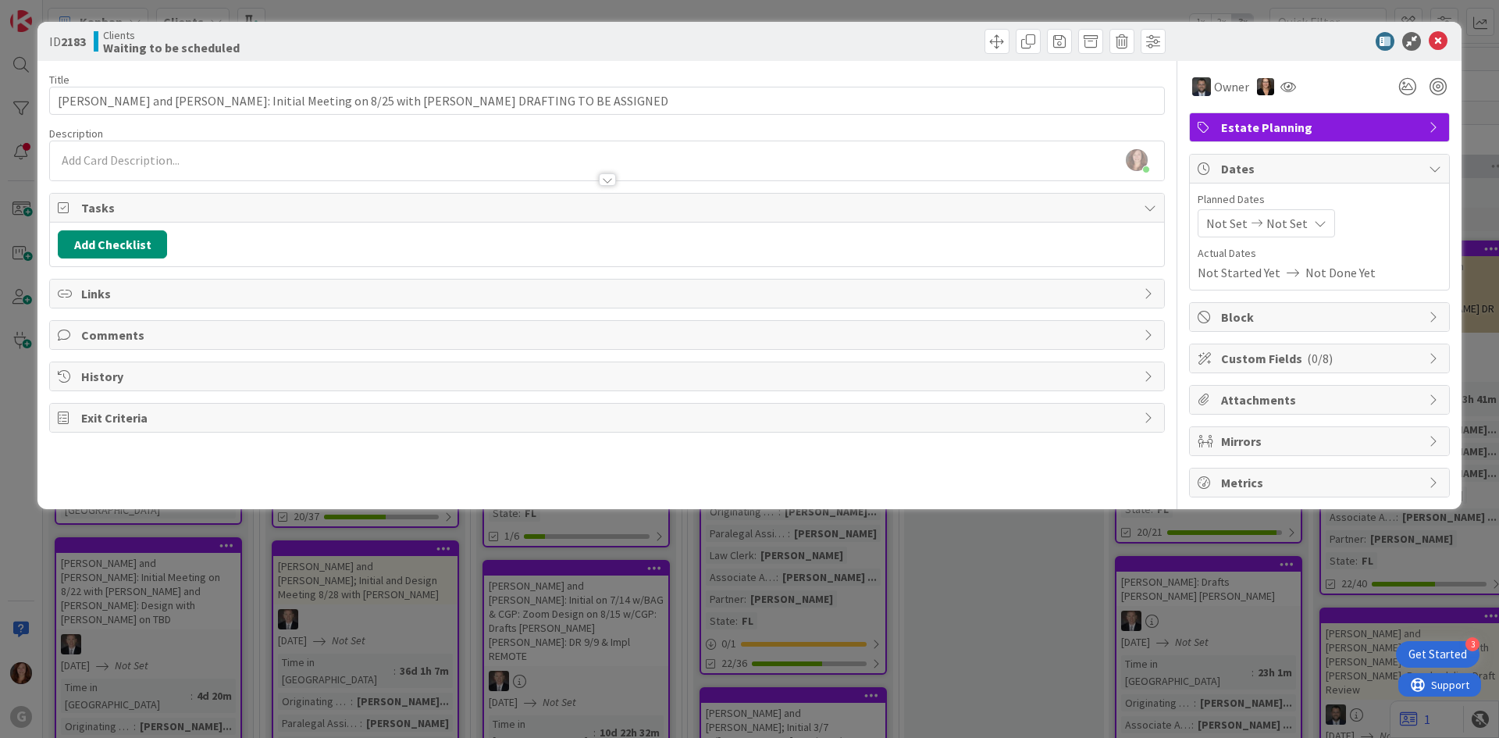
click at [1204, 224] on div "Not Set Not Set" at bounding box center [1266, 223] width 137 height 28
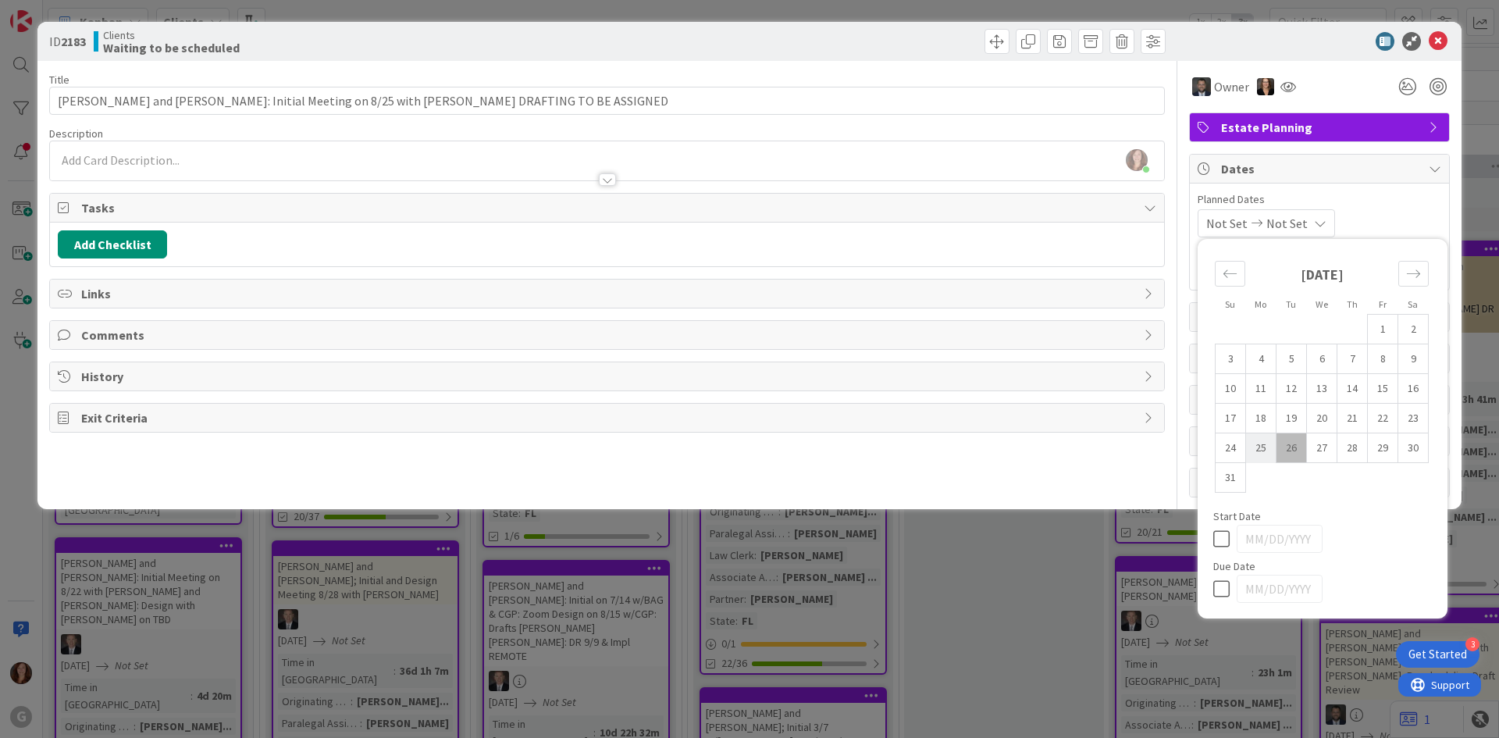
click at [1264, 451] on td "25" at bounding box center [1261, 448] width 30 height 30
type input "[DATE]"
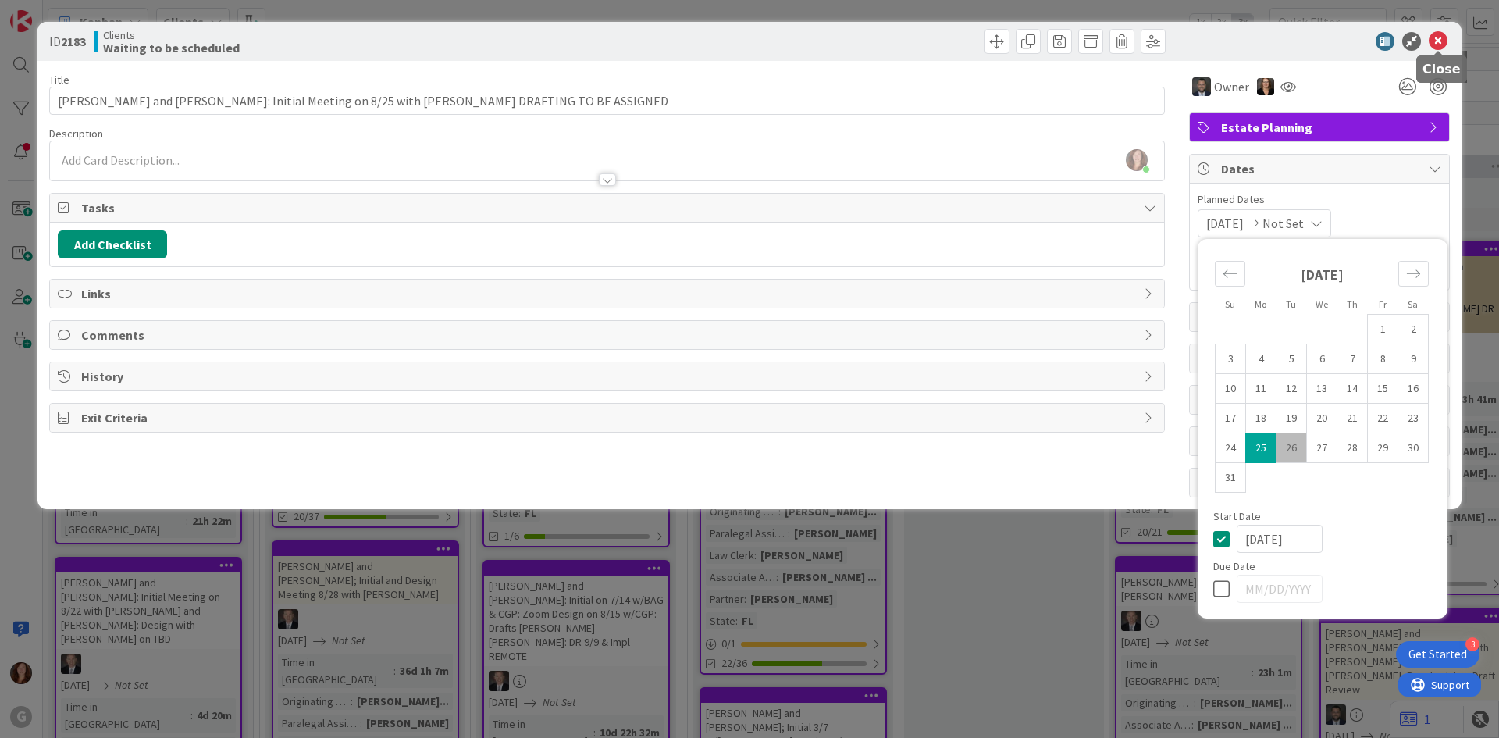
click at [1441, 41] on icon at bounding box center [1438, 41] width 19 height 19
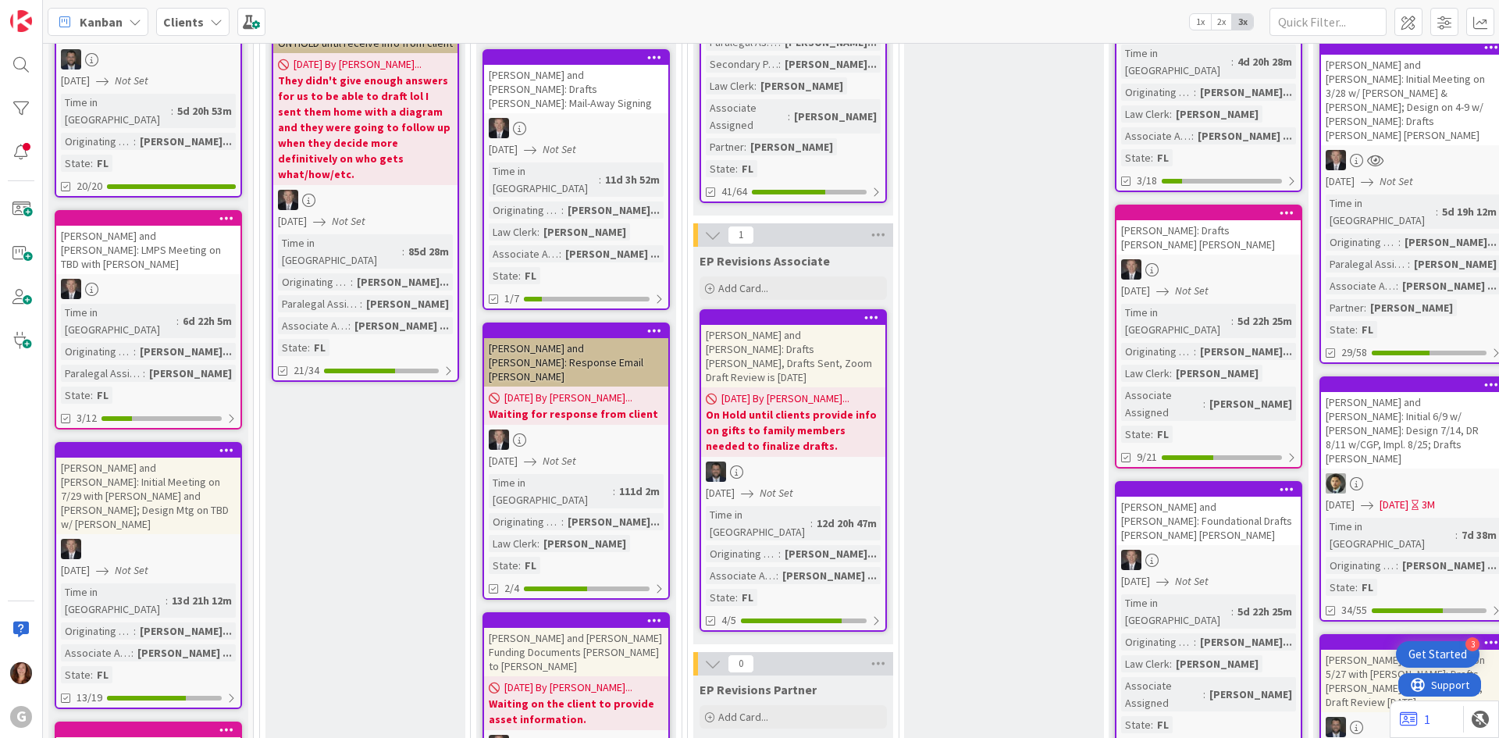
scroll to position [1015, 0]
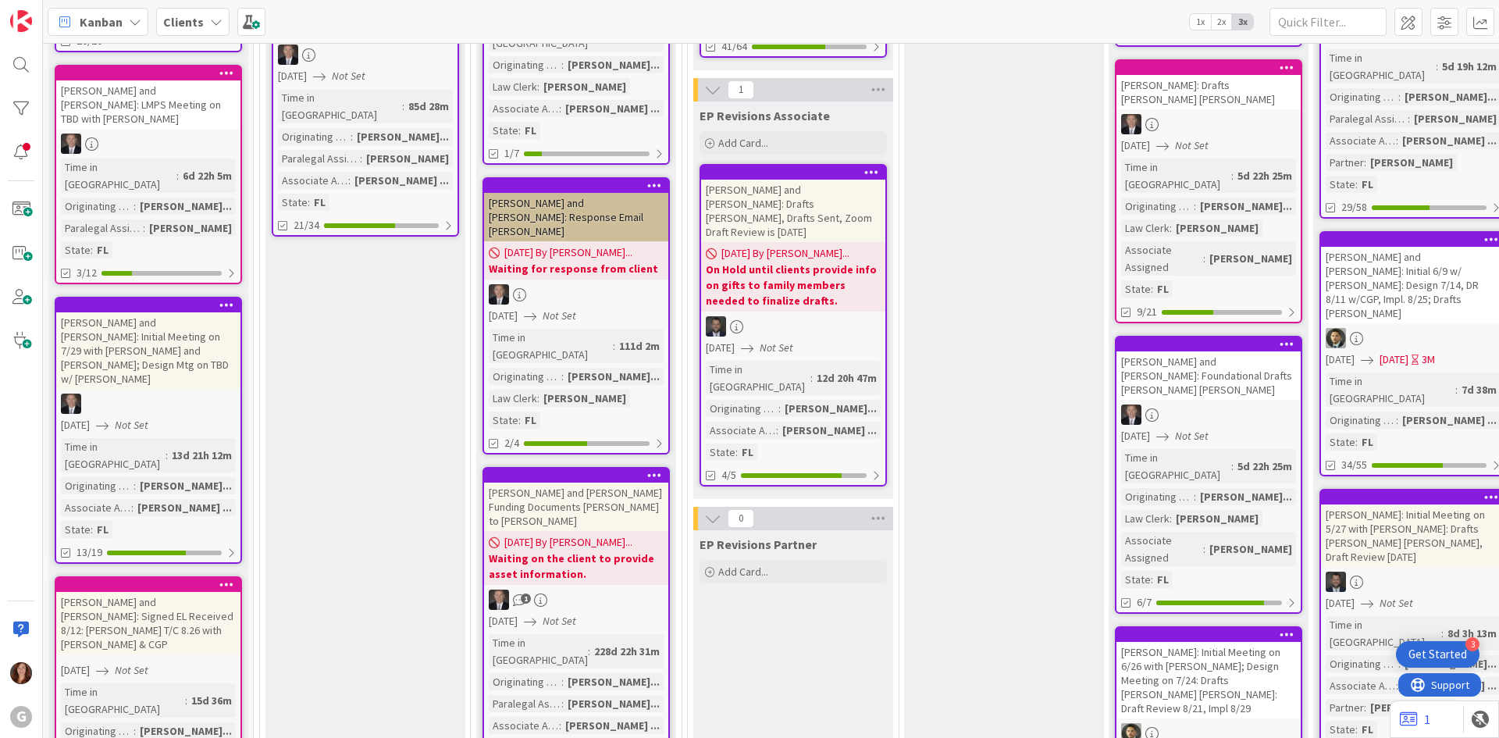
click at [136, 576] on link "[PERSON_NAME] and [PERSON_NAME]: Signed EL Received 8/12: [PERSON_NAME] T/C 8.2…" at bounding box center [148, 692] width 187 height 233
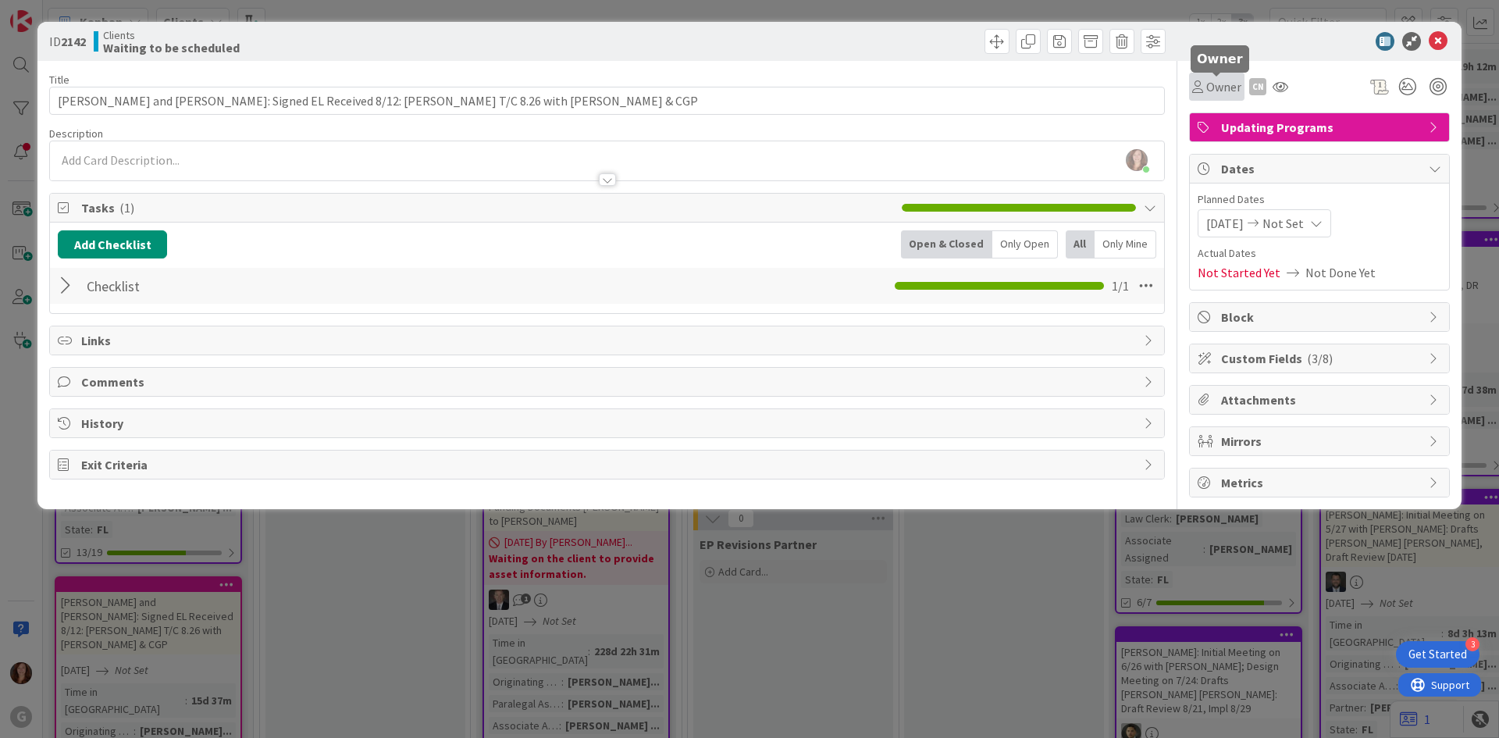
click at [1235, 84] on span "Owner" at bounding box center [1224, 86] width 35 height 19
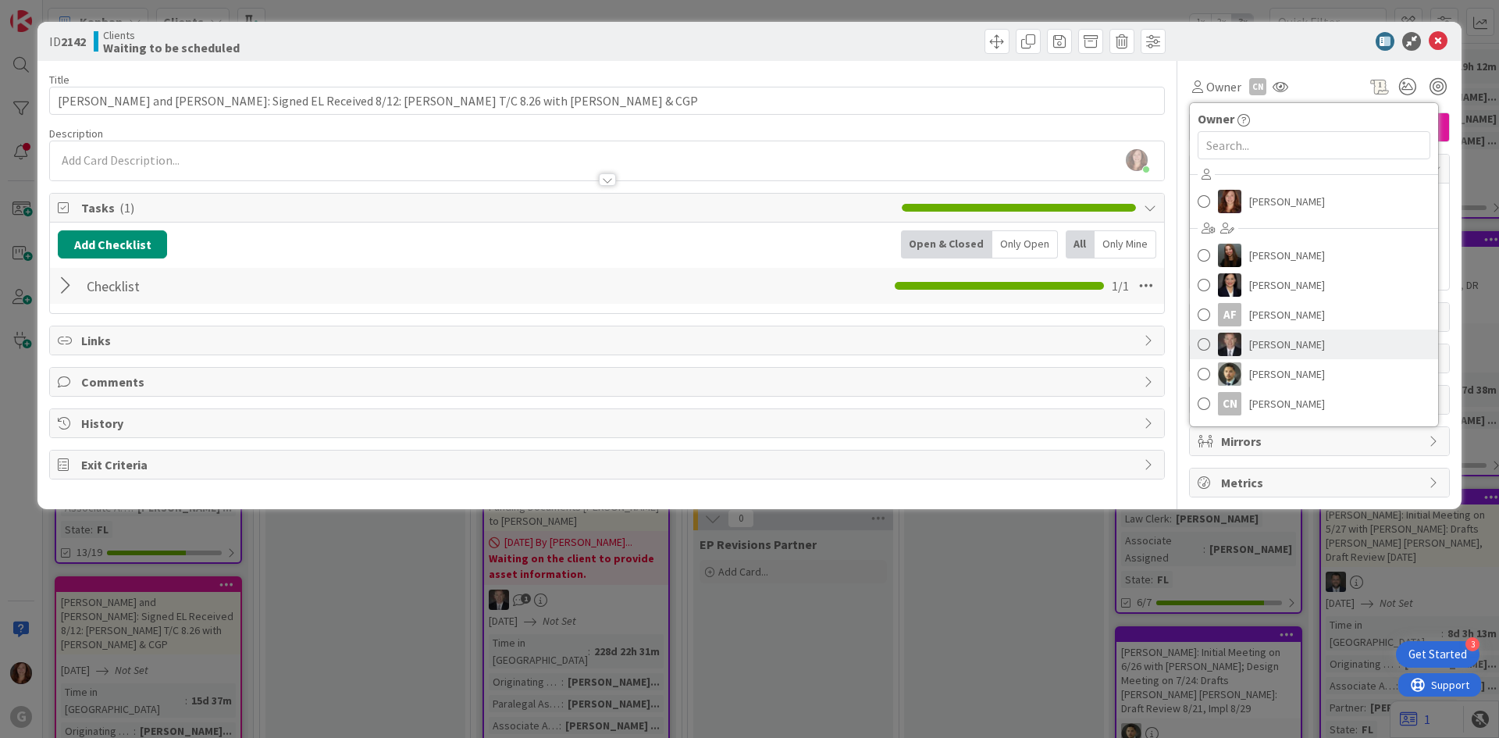
click at [1200, 348] on span at bounding box center [1204, 344] width 12 height 23
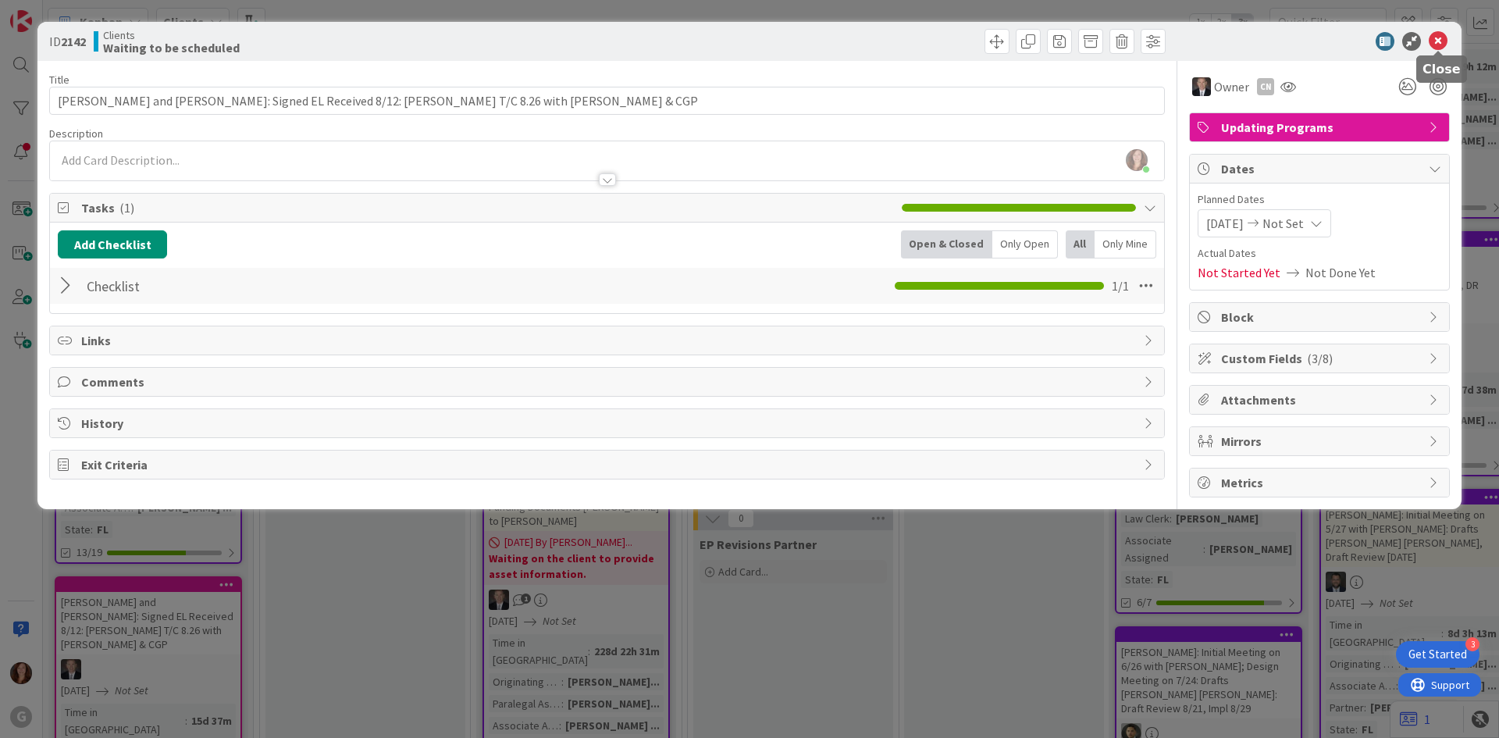
click at [1439, 36] on icon at bounding box center [1438, 41] width 19 height 19
